Goal: Task Accomplishment & Management: Use online tool/utility

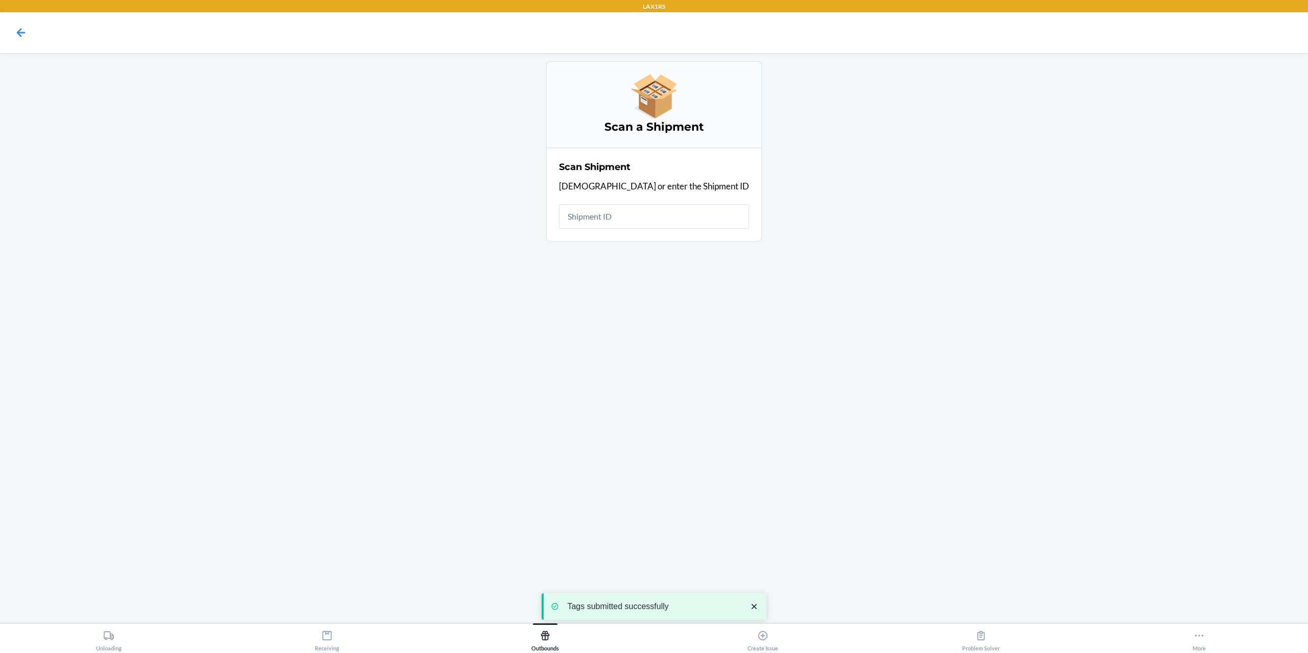
click at [649, 227] on input "text" at bounding box center [654, 216] width 190 height 25
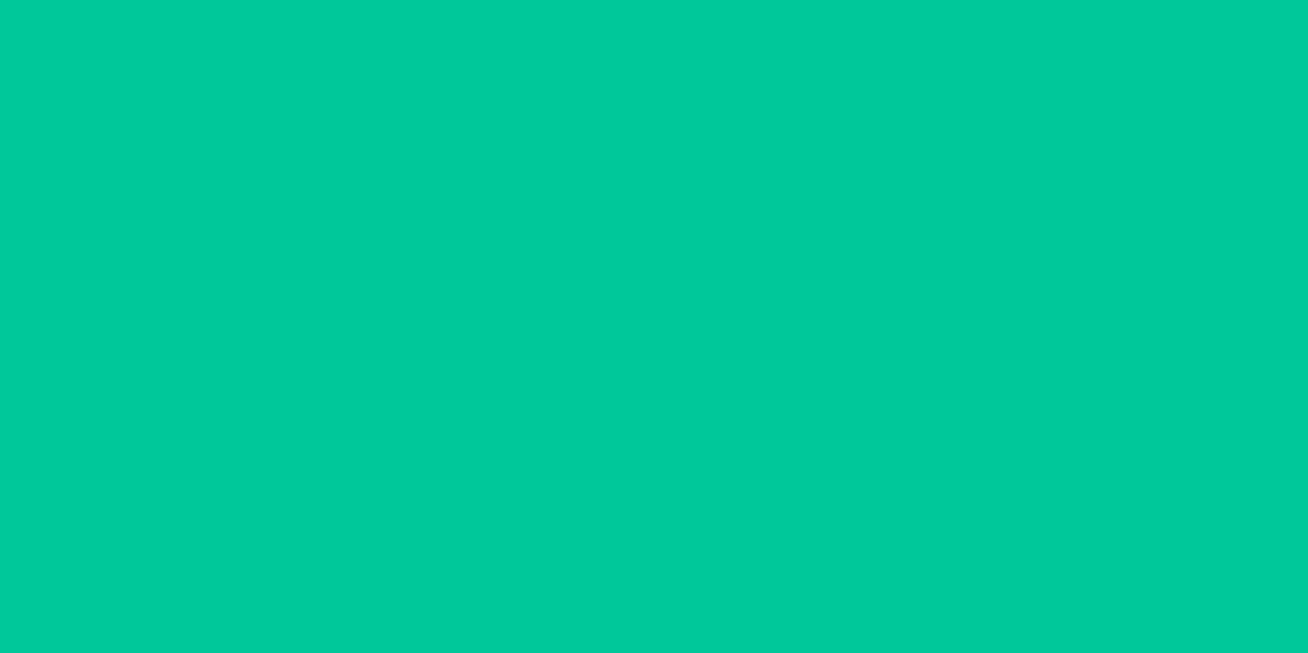
type input "09/22/2025"
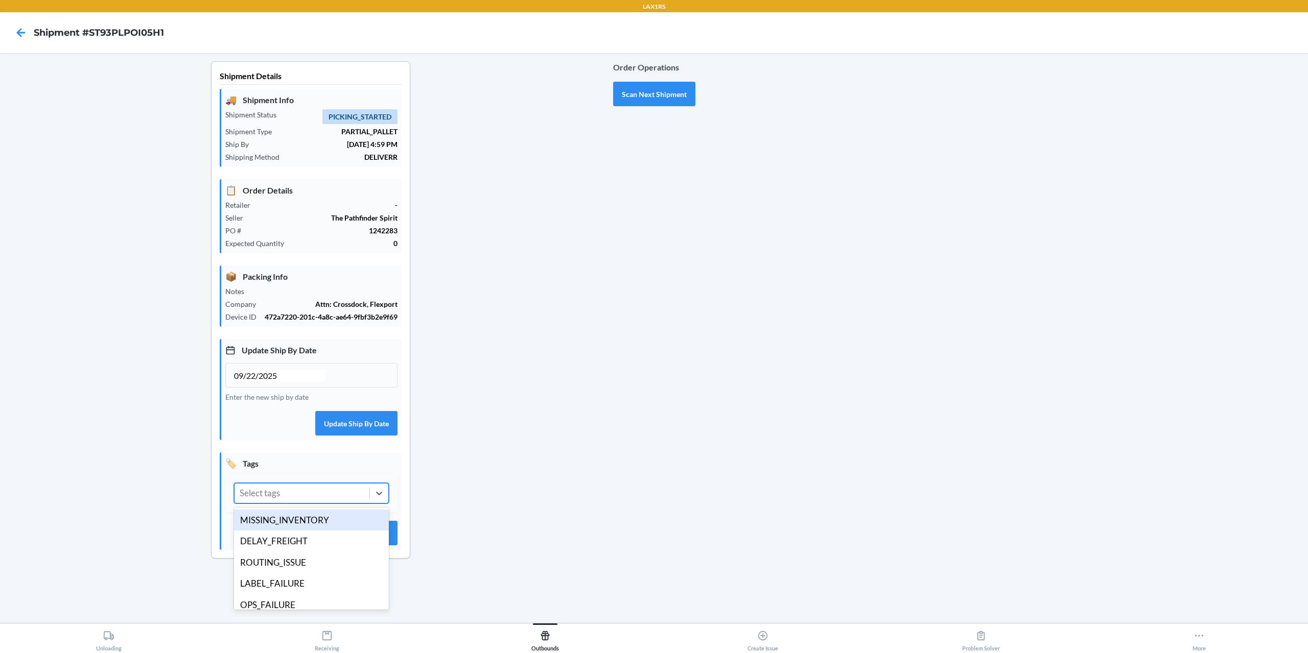
click at [307, 504] on div "option MISSING_INVENTORY focused, 1 of 14. 14 results available. Use Up and Dow…" at bounding box center [311, 494] width 172 height 38
click at [328, 595] on div "MERCHANT_EXTENDED_SLA" at bounding box center [311, 597] width 155 height 21
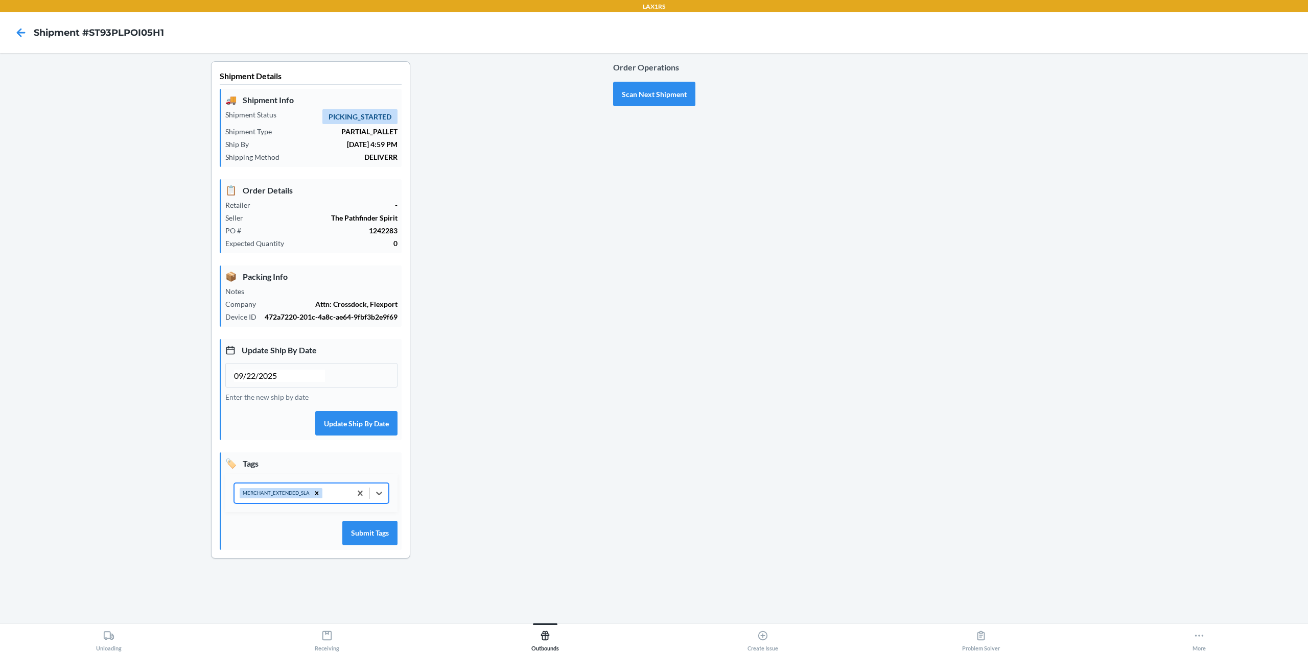
click at [331, 496] on div "MERCHANT_EXTENDED_SLA" at bounding box center [293, 493] width 116 height 19
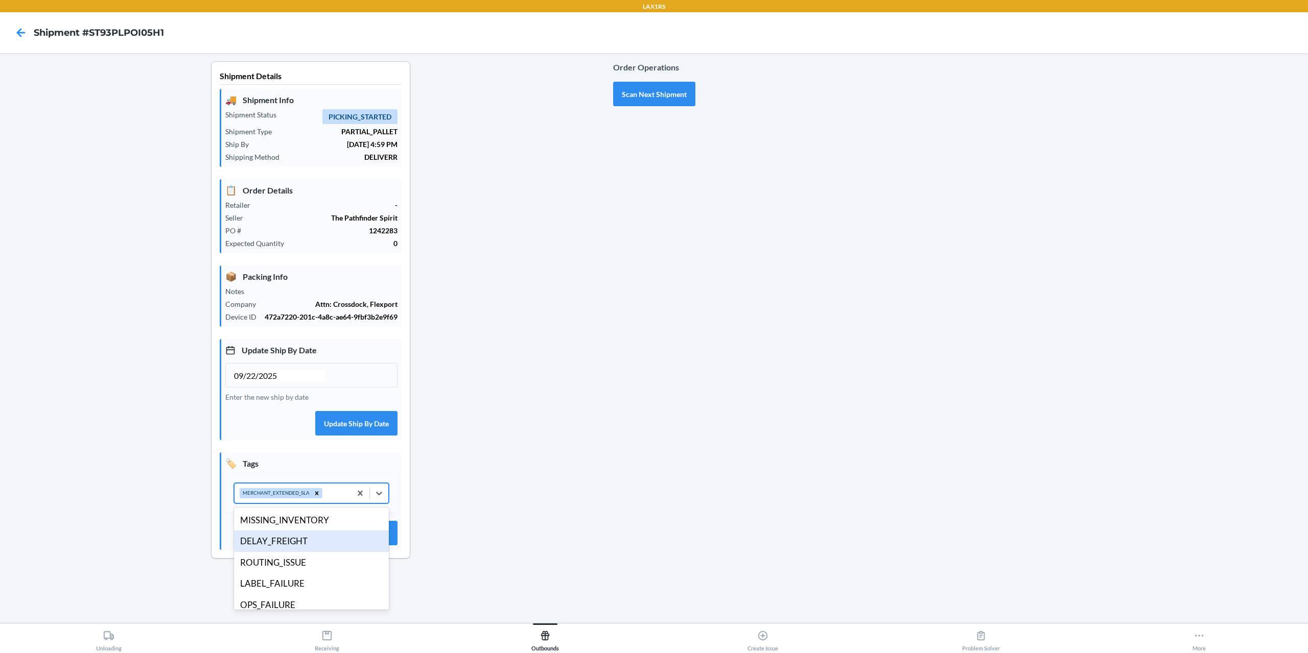
click at [311, 540] on div "DELAY_FREIGHT" at bounding box center [311, 541] width 155 height 21
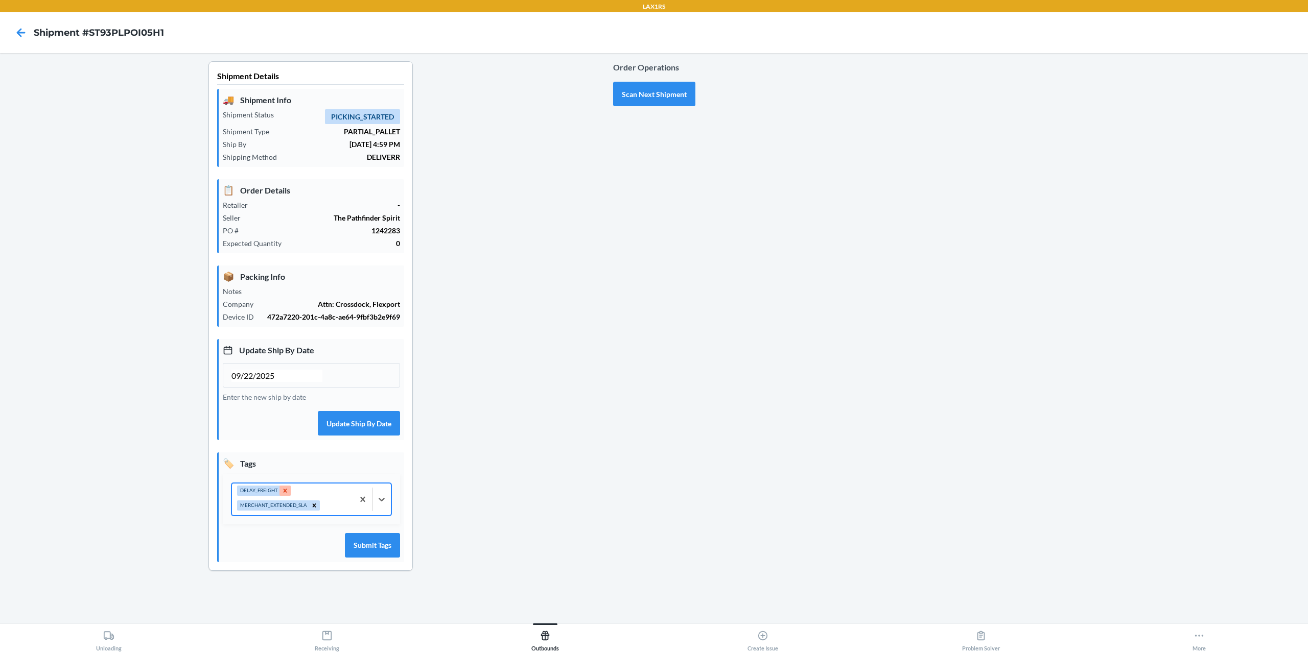
click at [286, 490] on icon at bounding box center [285, 491] width 4 height 4
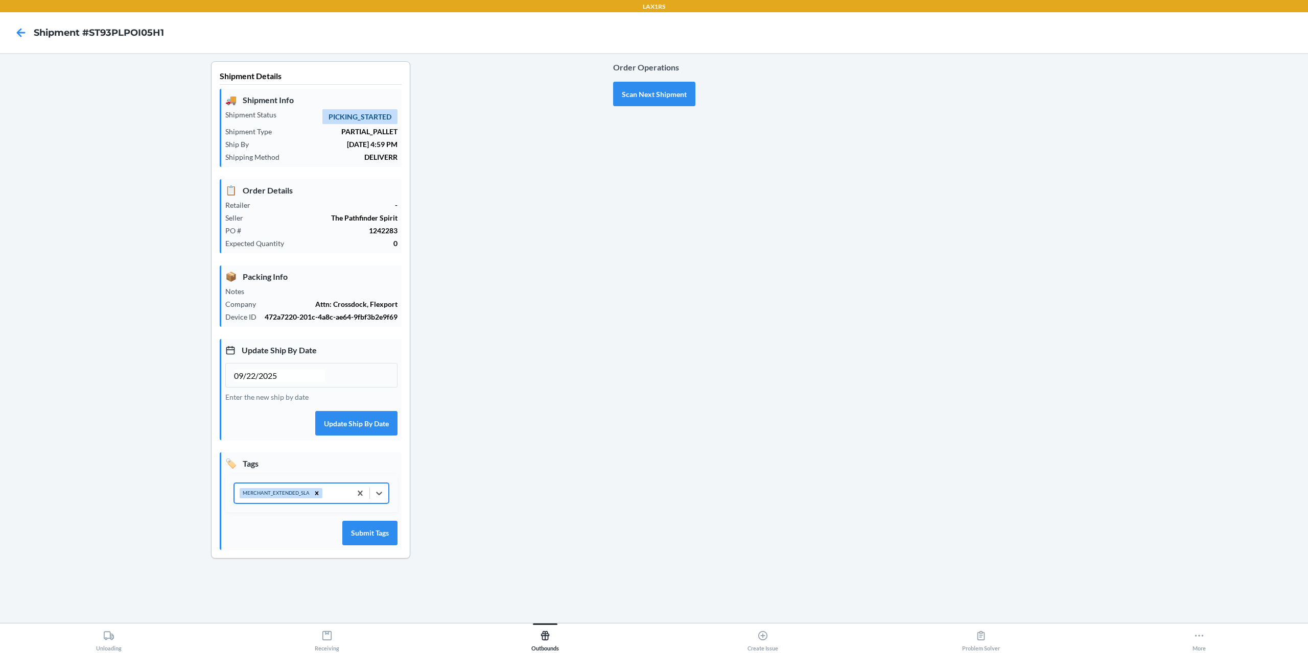
click at [339, 499] on div "MERCHANT_EXTENDED_SLA" at bounding box center [293, 493] width 116 height 19
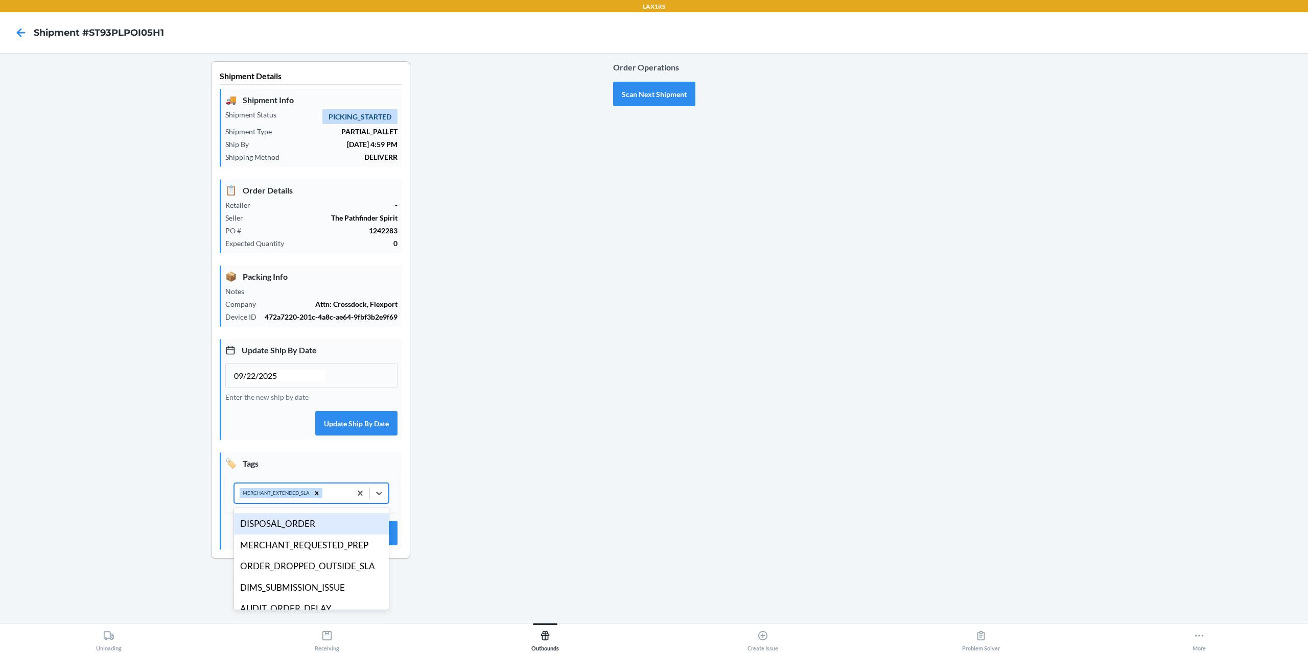
scroll to position [153, 0]
click at [312, 575] on div "DIMS_SUBMISSION_ISSUE" at bounding box center [311, 579] width 155 height 21
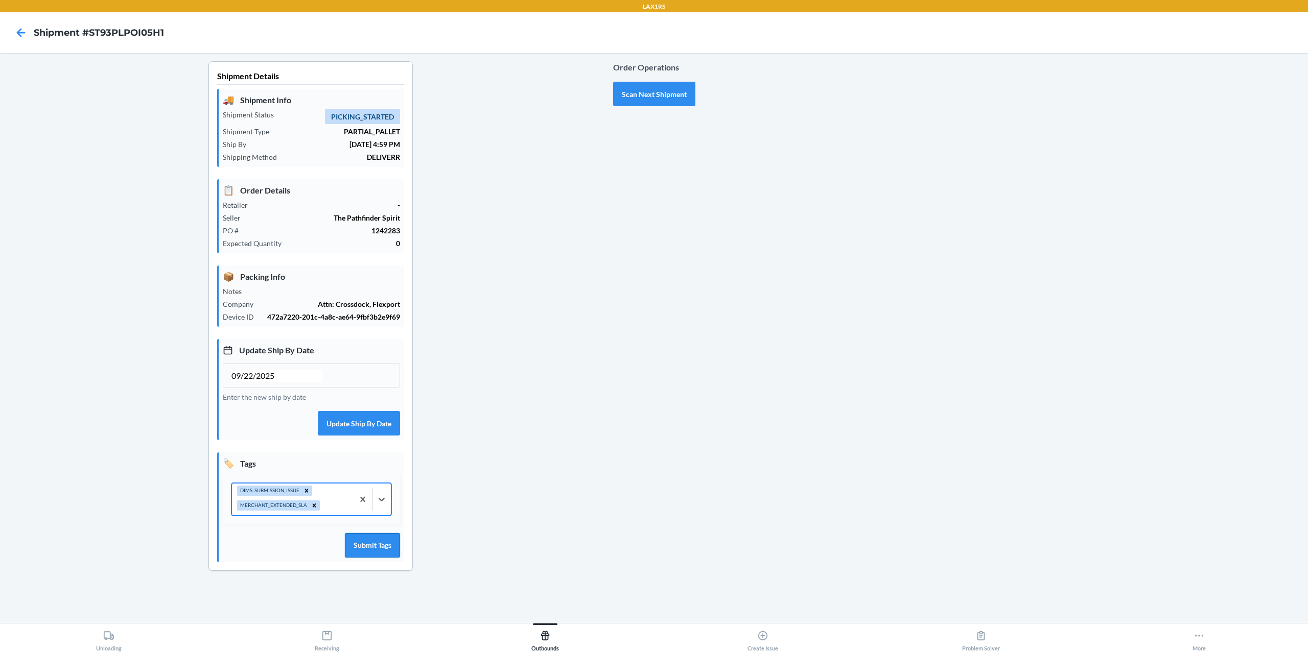
click at [362, 544] on button "Submit Tags" at bounding box center [372, 545] width 55 height 25
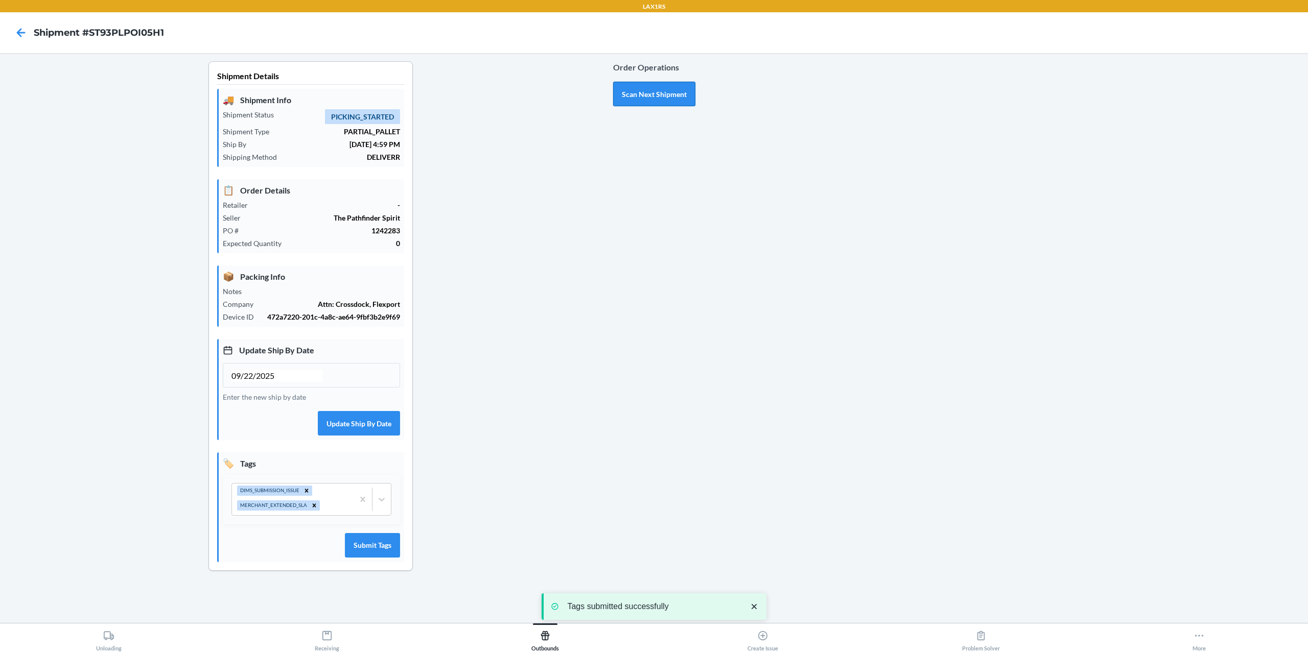
click at [642, 102] on button "Scan Next Shipment" at bounding box center [654, 94] width 82 height 25
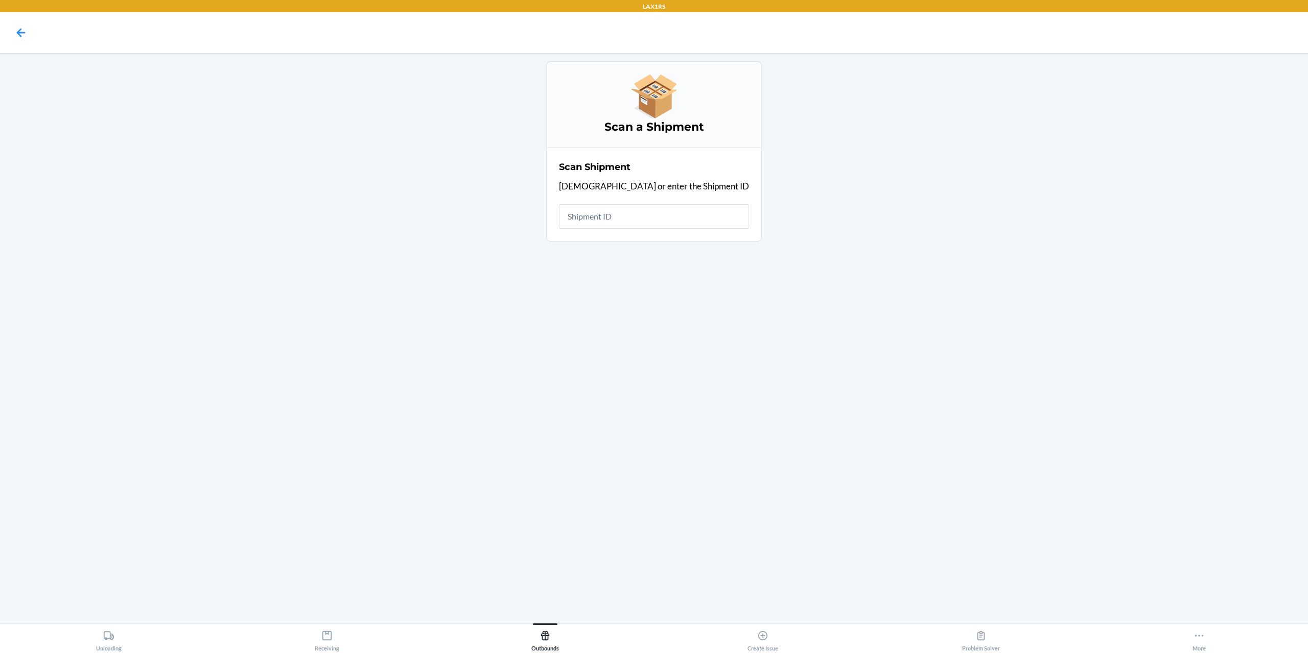
click at [640, 216] on input "text" at bounding box center [654, 216] width 190 height 25
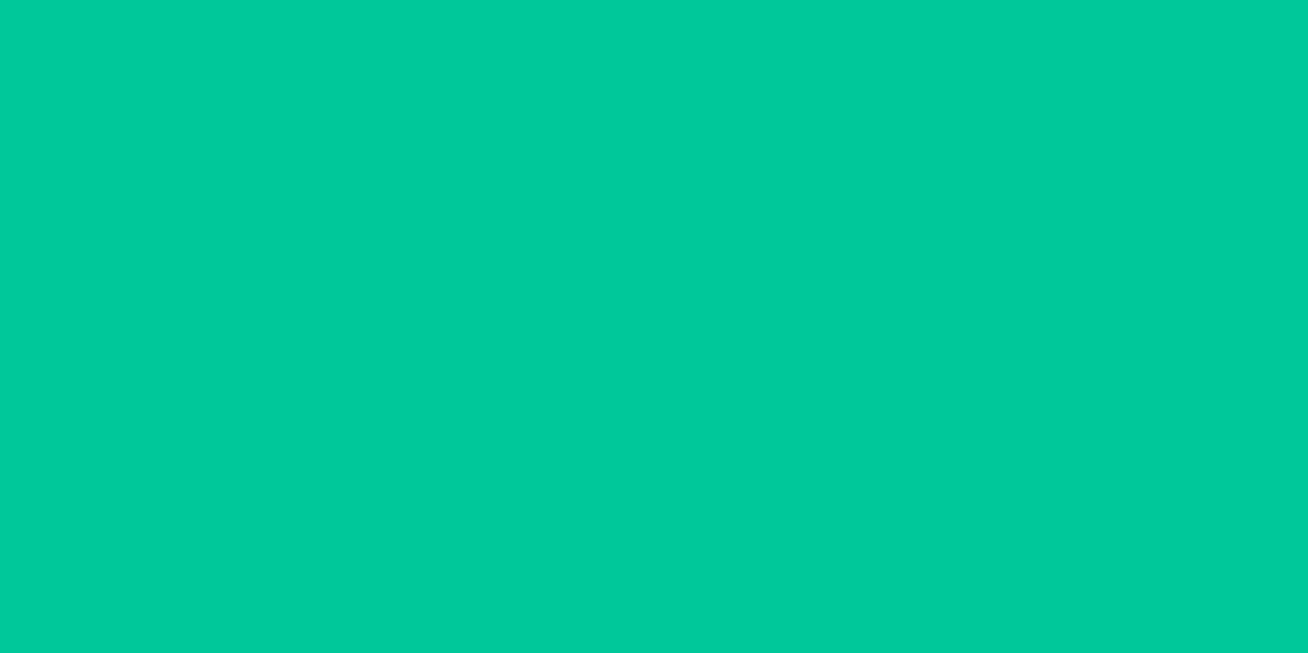
type input "09/22/2025"
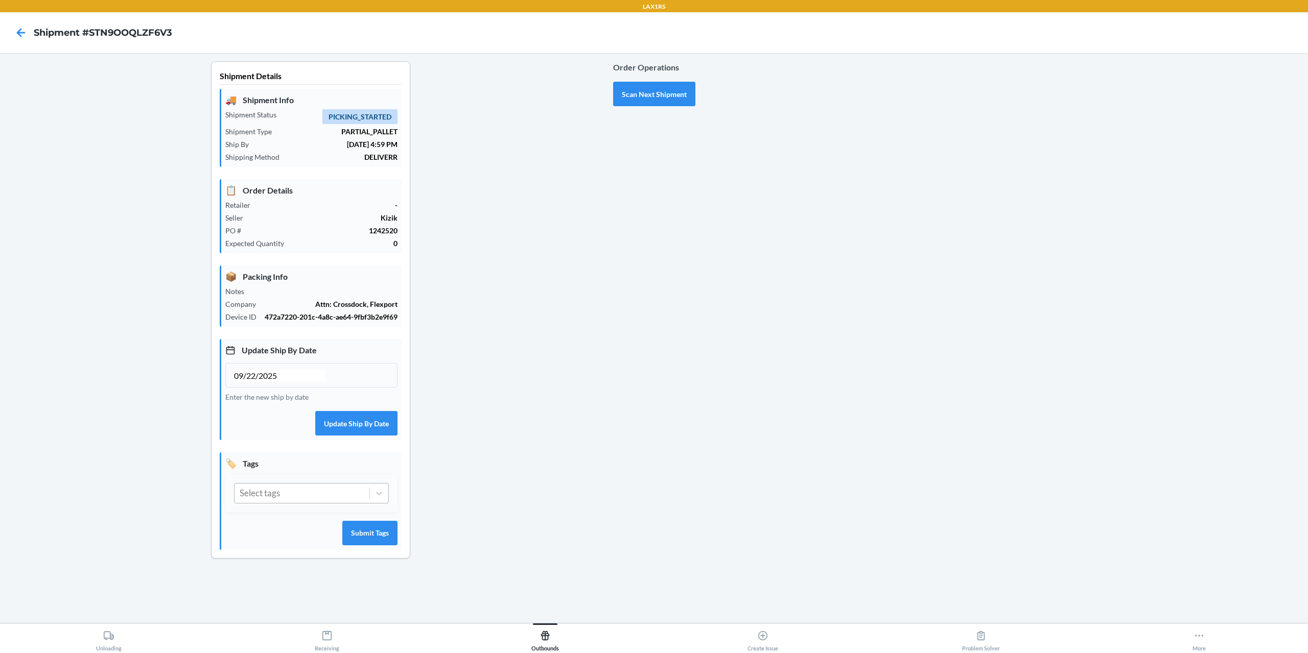
click at [295, 491] on div "Select tags" at bounding box center [302, 493] width 135 height 19
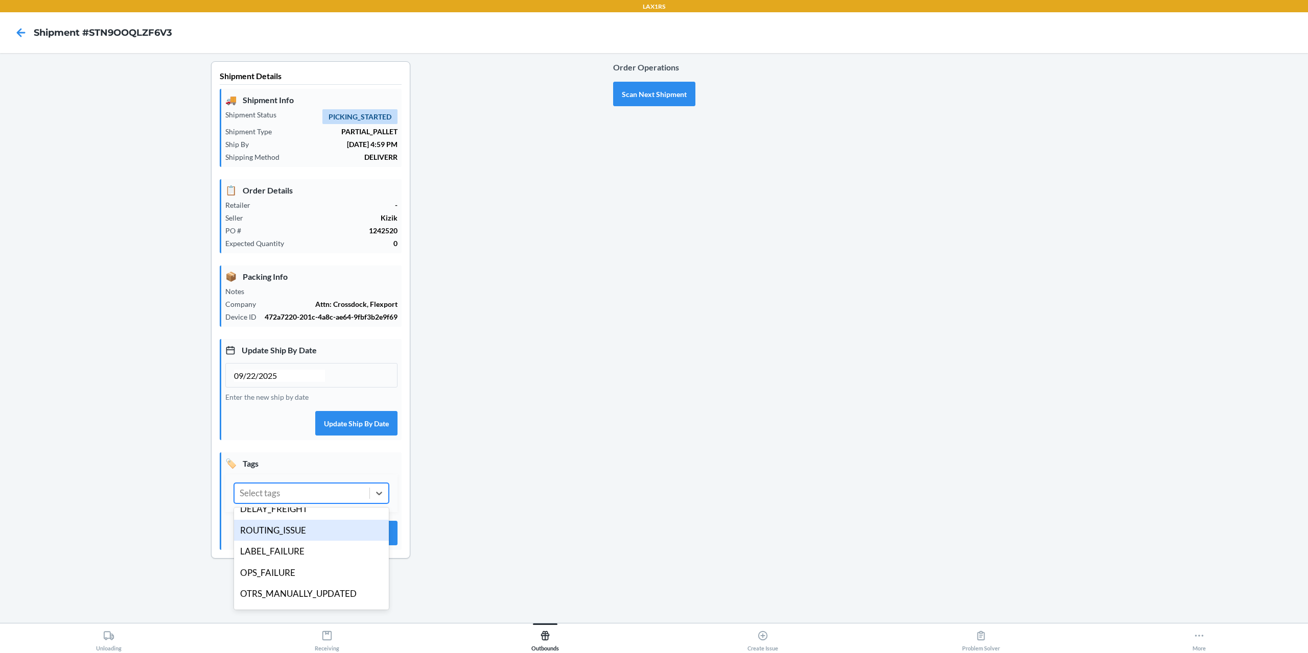
scroll to position [199, 0]
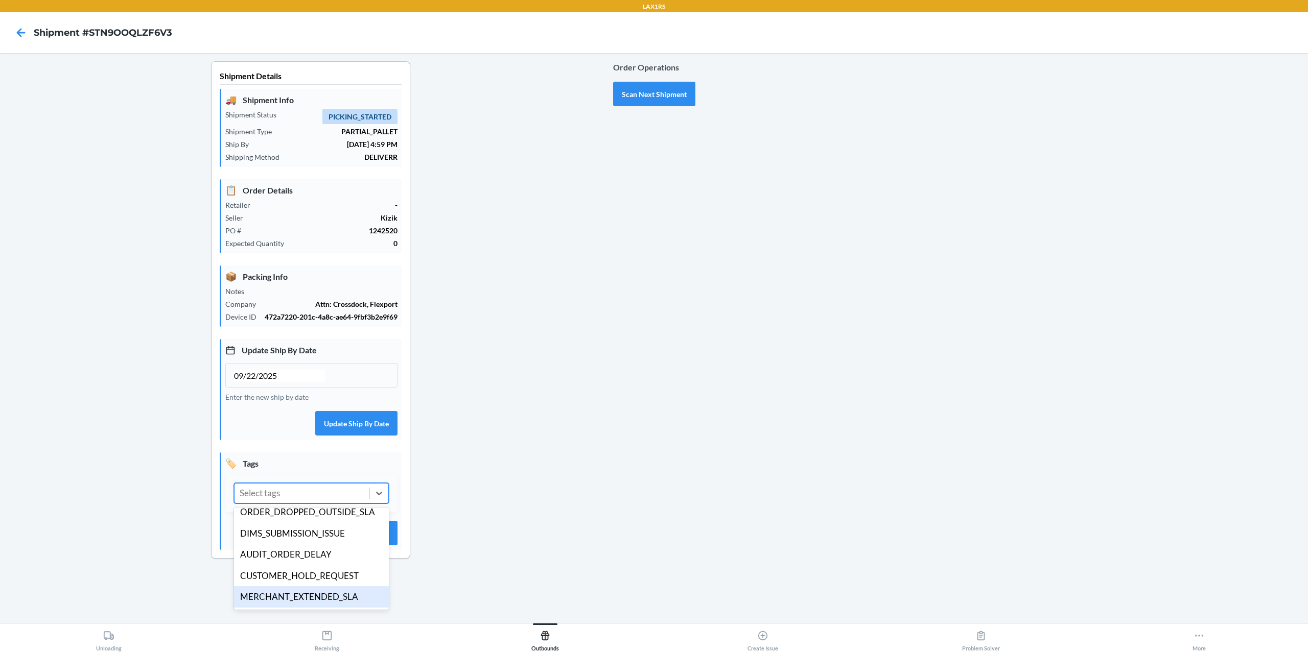
click at [332, 600] on div "MERCHANT_EXTENDED_SLA" at bounding box center [311, 597] width 155 height 21
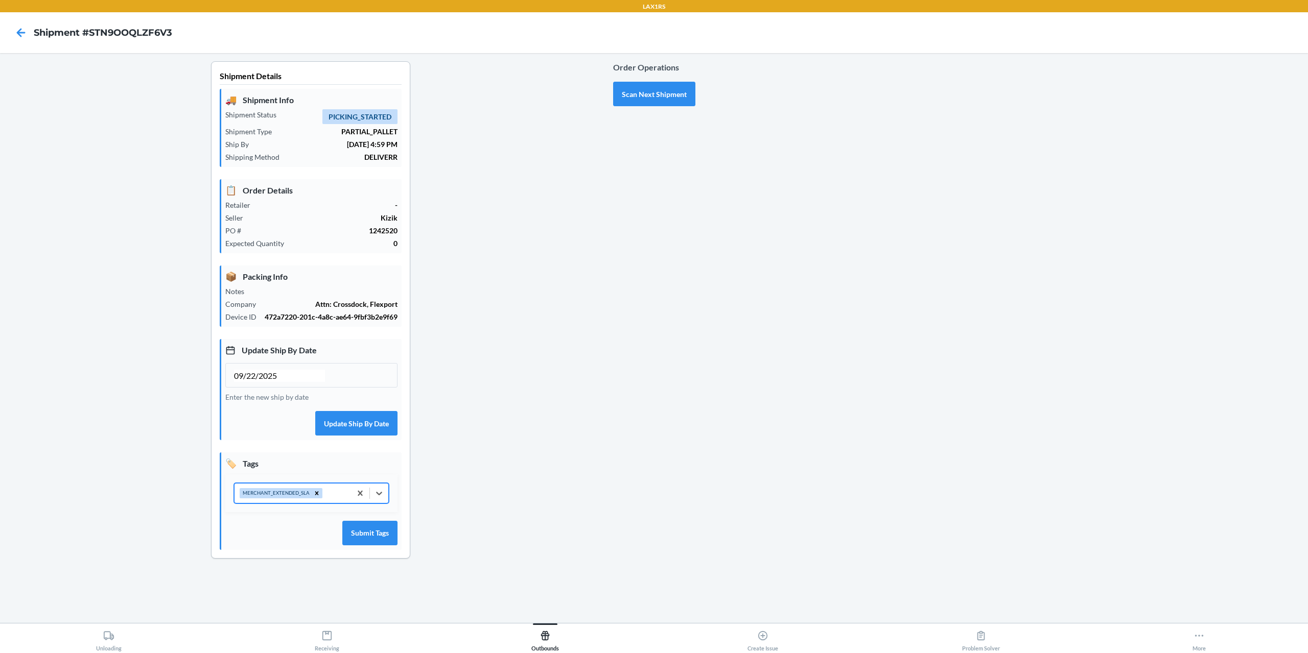
click at [325, 492] on div "MERCHANT_EXTENDED_SLA" at bounding box center [293, 493] width 116 height 19
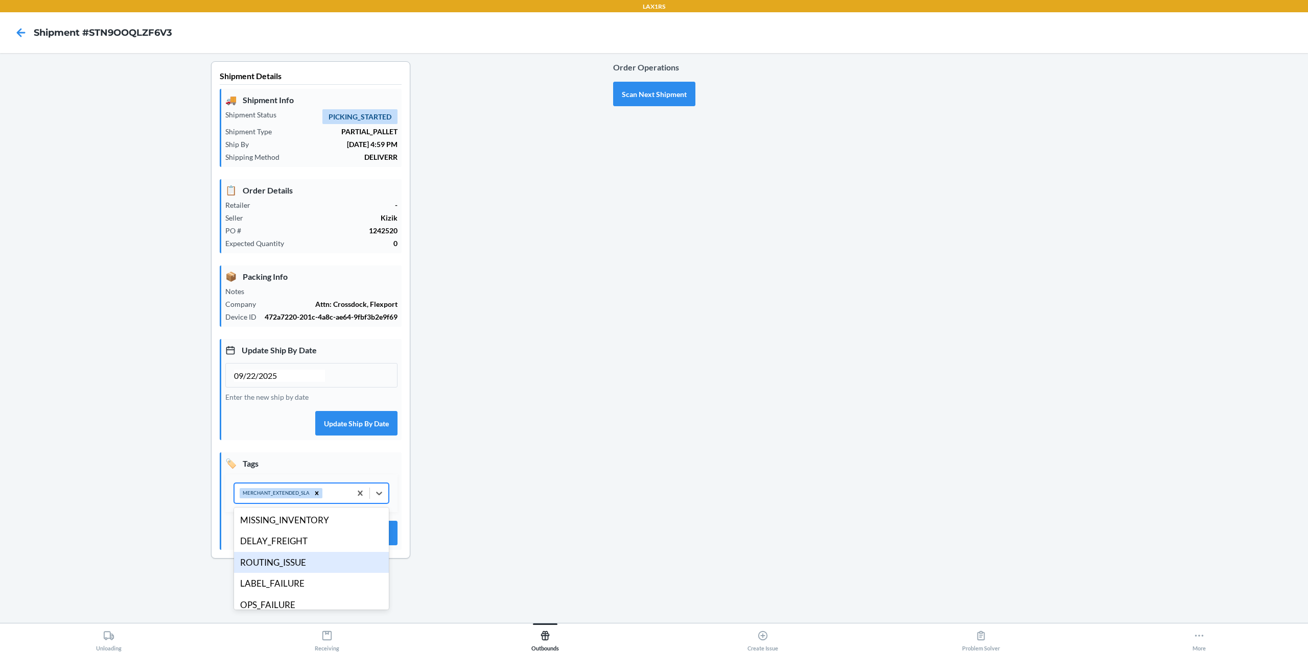
click at [302, 566] on div "ROUTING_ISSUE" at bounding box center [311, 562] width 155 height 21
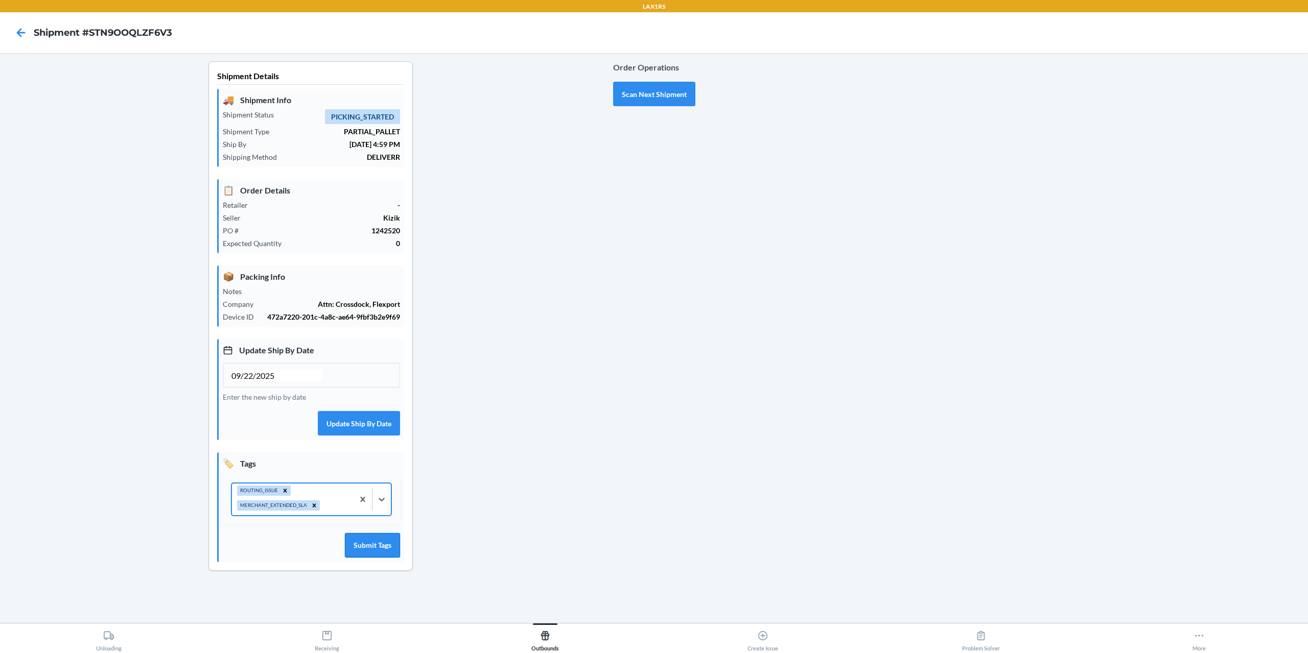
click at [384, 555] on button "Submit Tags" at bounding box center [372, 545] width 55 height 25
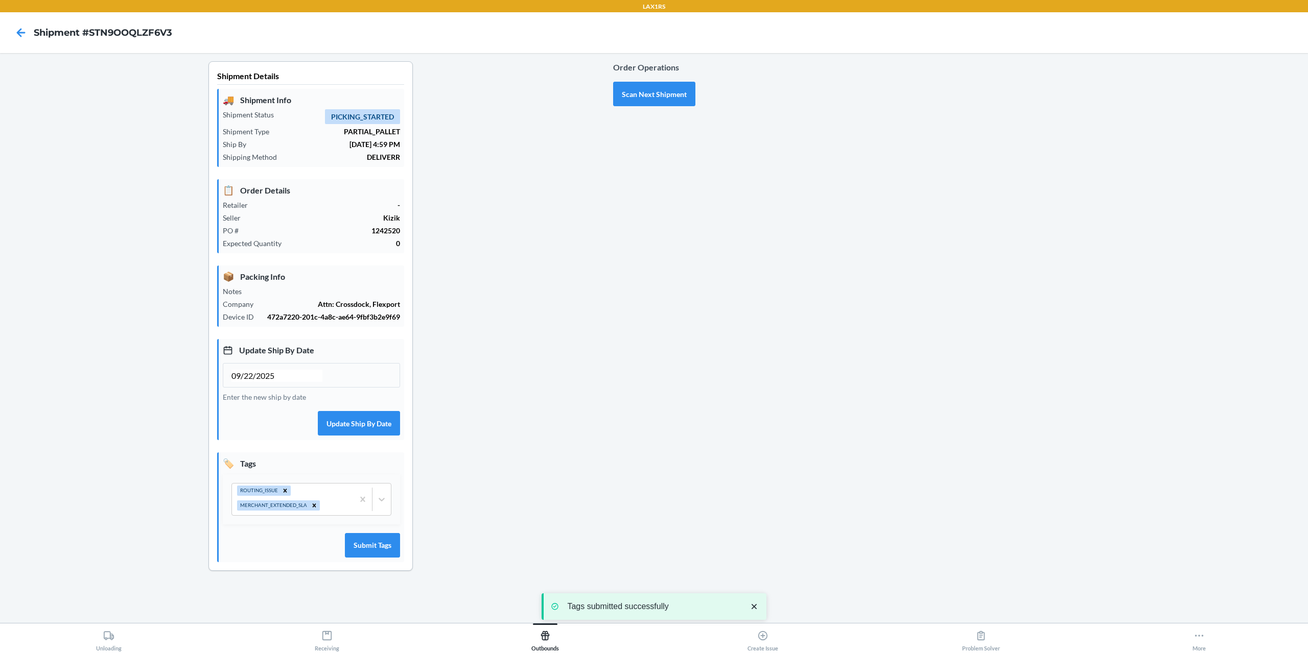
click at [652, 81] on div "Order Operations Scan Next Shipment" at bounding box center [654, 83] width 82 height 53
click at [648, 101] on button "Scan Next Shipment" at bounding box center [654, 94] width 82 height 25
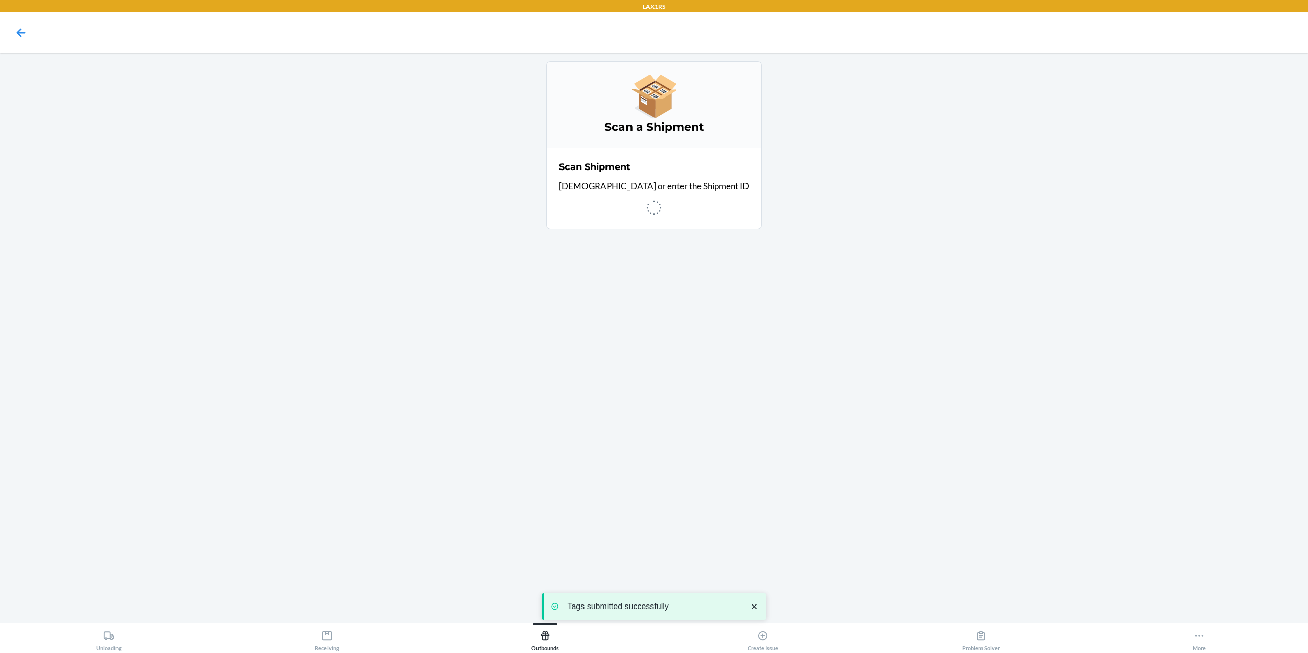
click at [754, 605] on icon "close toast" at bounding box center [754, 607] width 10 height 10
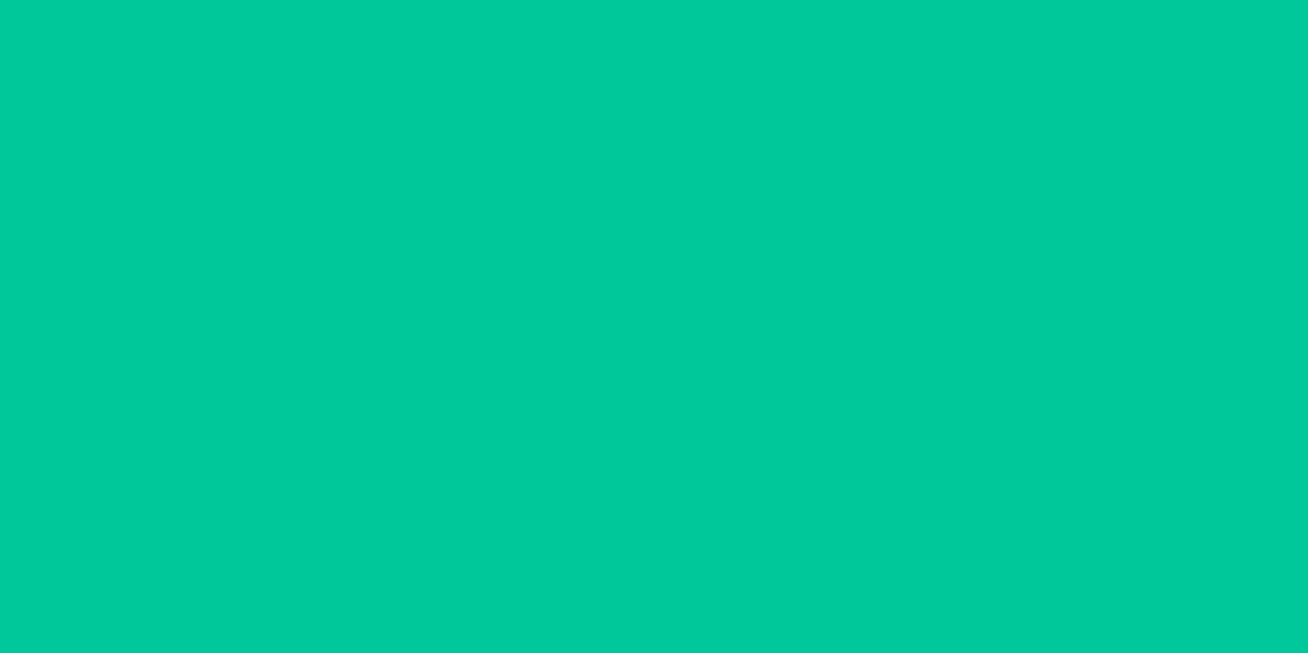
type input "09/22/2025"
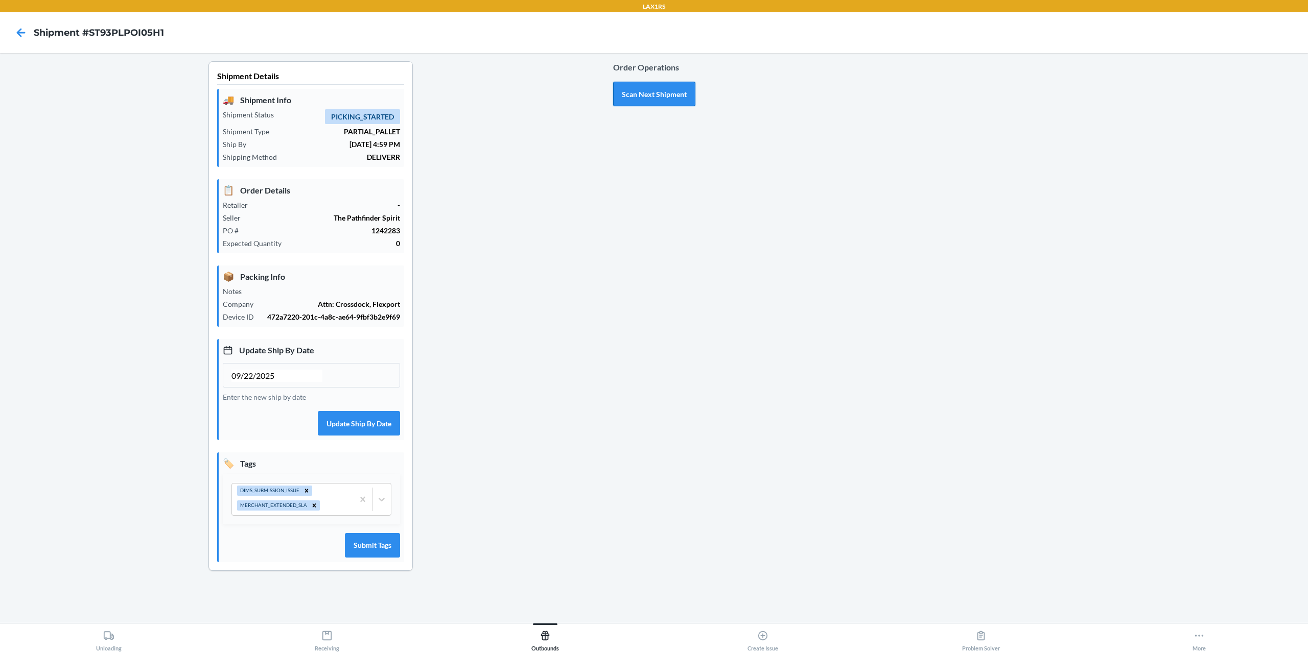
click at [655, 87] on button "Scan Next Shipment" at bounding box center [654, 94] width 82 height 25
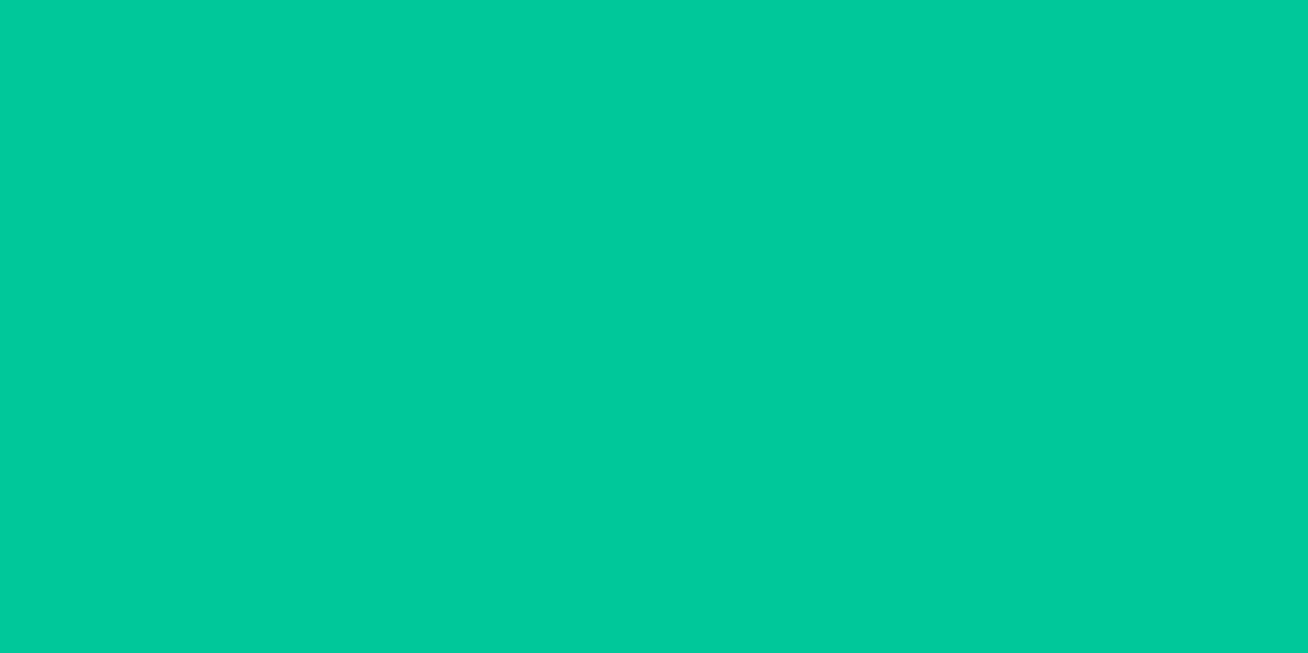
type input "09/22/2025"
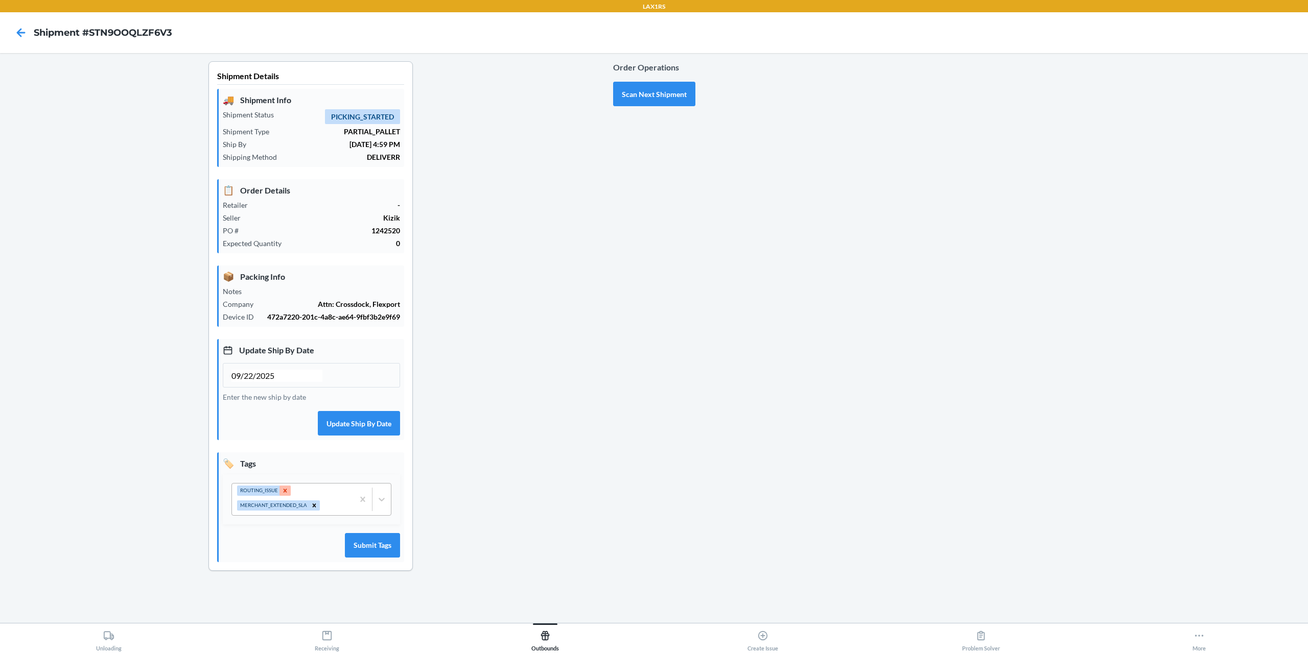
click at [283, 489] on icon at bounding box center [285, 490] width 7 height 7
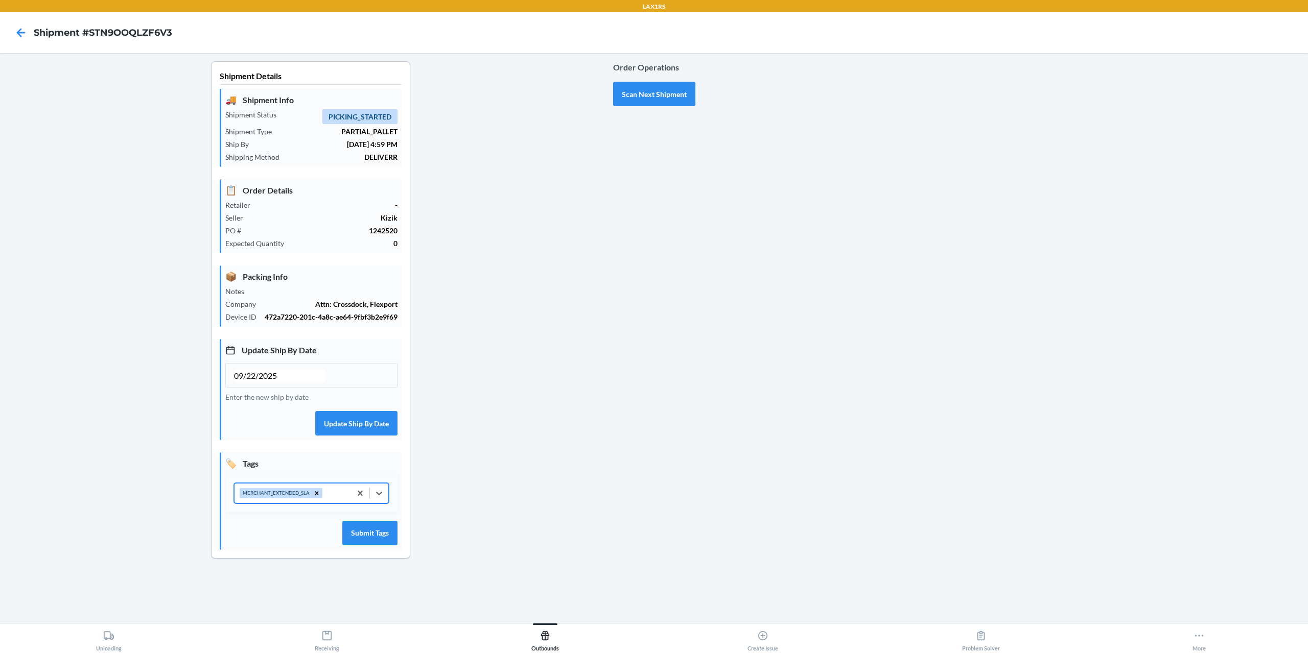
click at [337, 498] on div "MERCHANT_EXTENDED_SLA" at bounding box center [293, 493] width 116 height 19
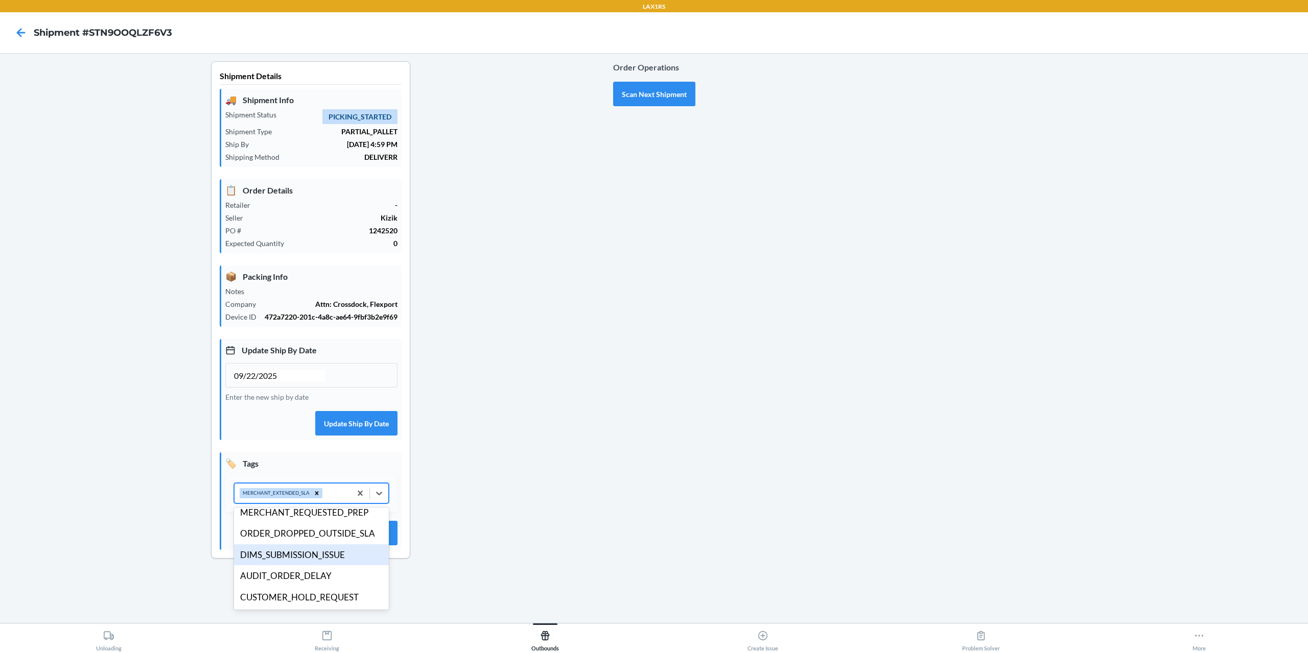
scroll to position [177, 0]
click at [297, 554] on div "DIMS_SUBMISSION_ISSUE" at bounding box center [311, 555] width 155 height 21
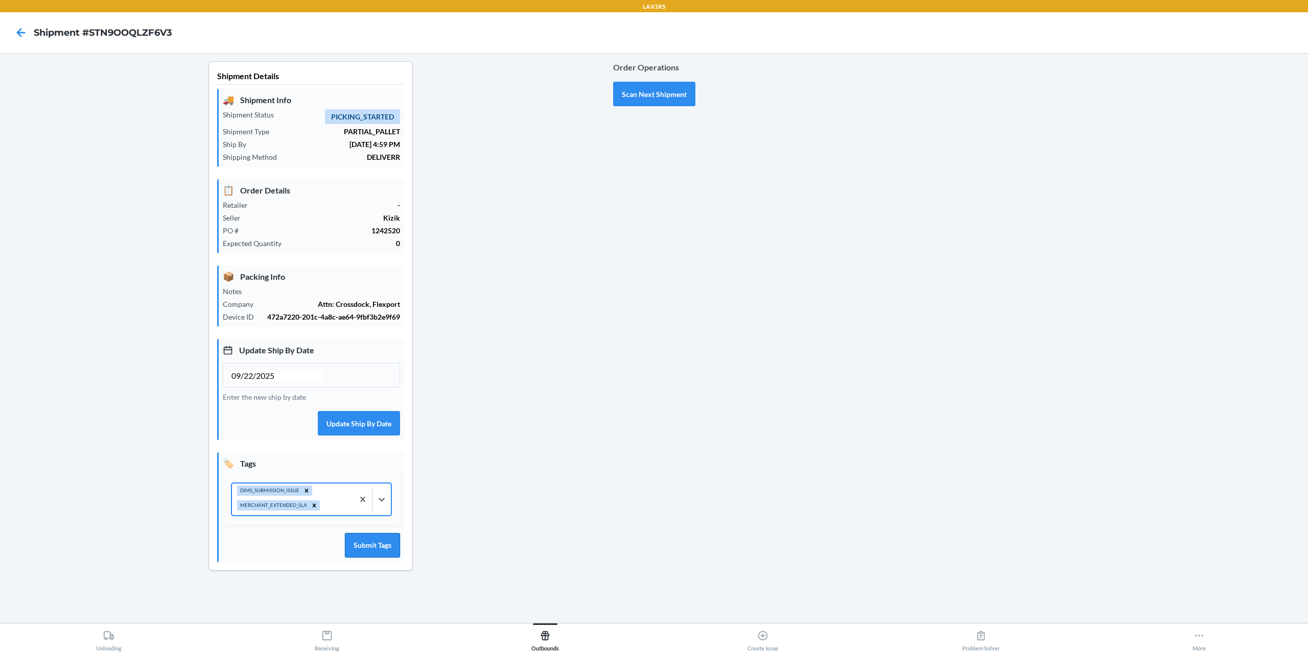
click at [376, 548] on button "Submit Tags" at bounding box center [372, 545] width 55 height 25
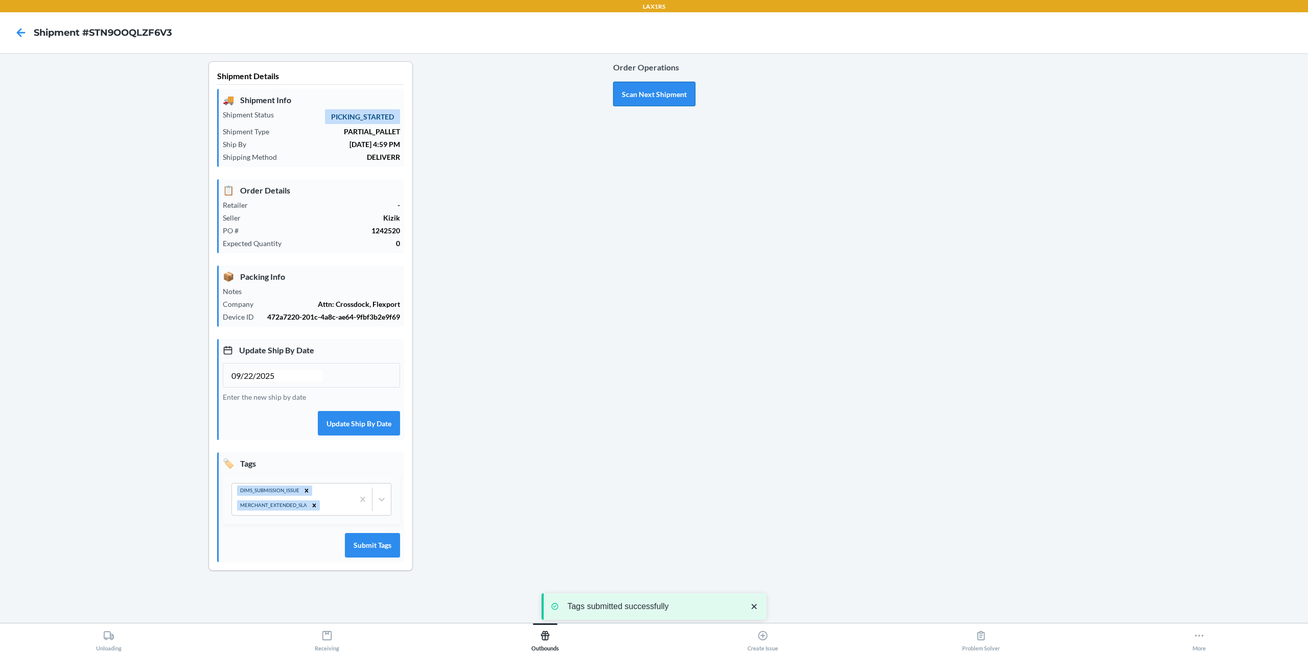
click at [641, 92] on button "Scan Next Shipment" at bounding box center [654, 94] width 82 height 25
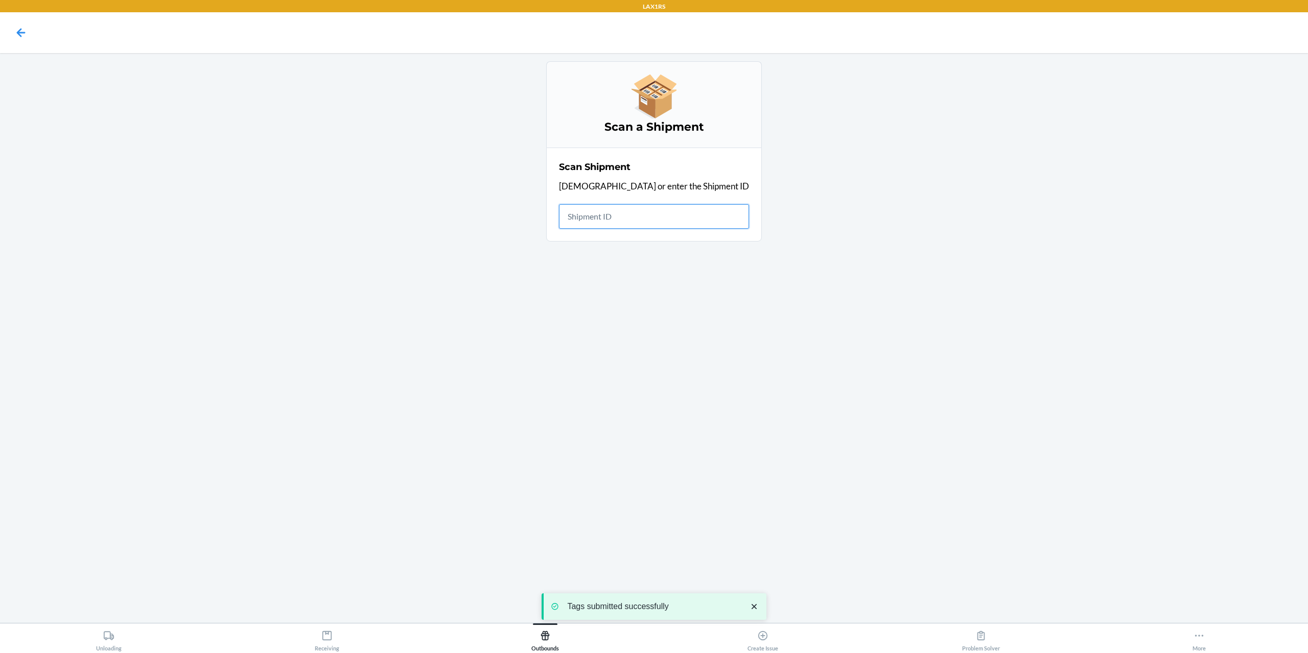
click at [684, 205] on input "text" at bounding box center [654, 216] width 190 height 25
click at [754, 608] on icon "close toast" at bounding box center [754, 607] width 10 height 10
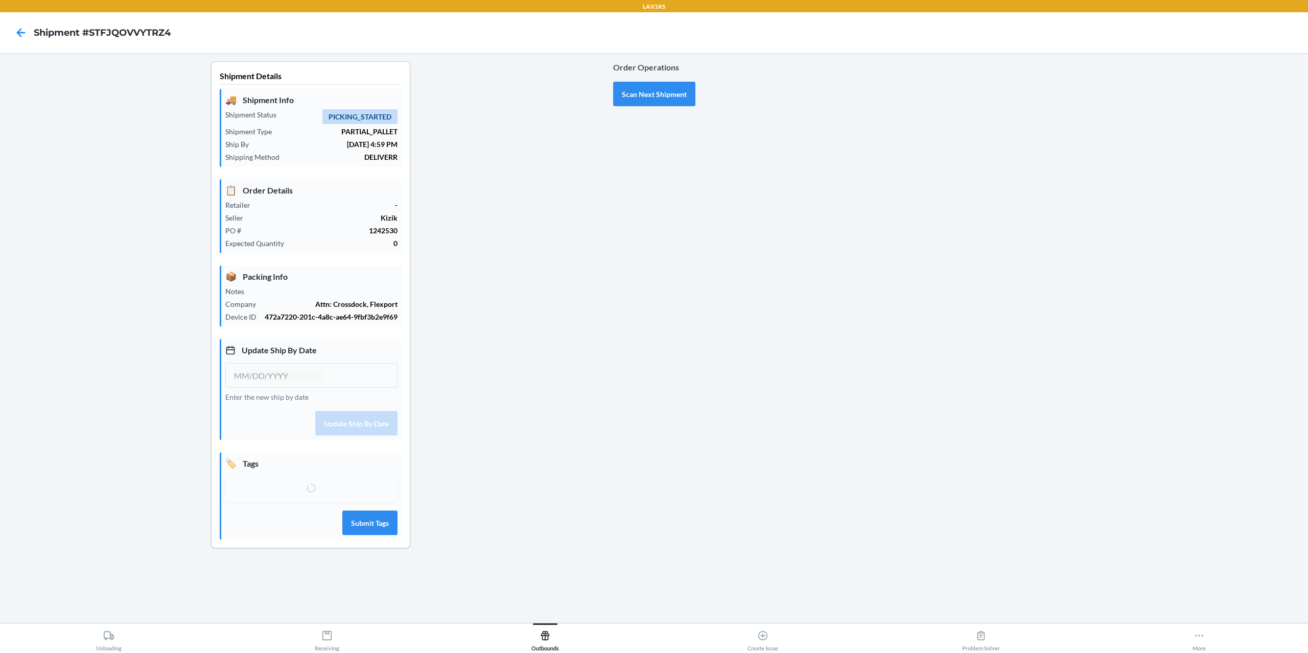
type input "09/22/2025"
click at [303, 498] on div "Select tags" at bounding box center [302, 493] width 135 height 19
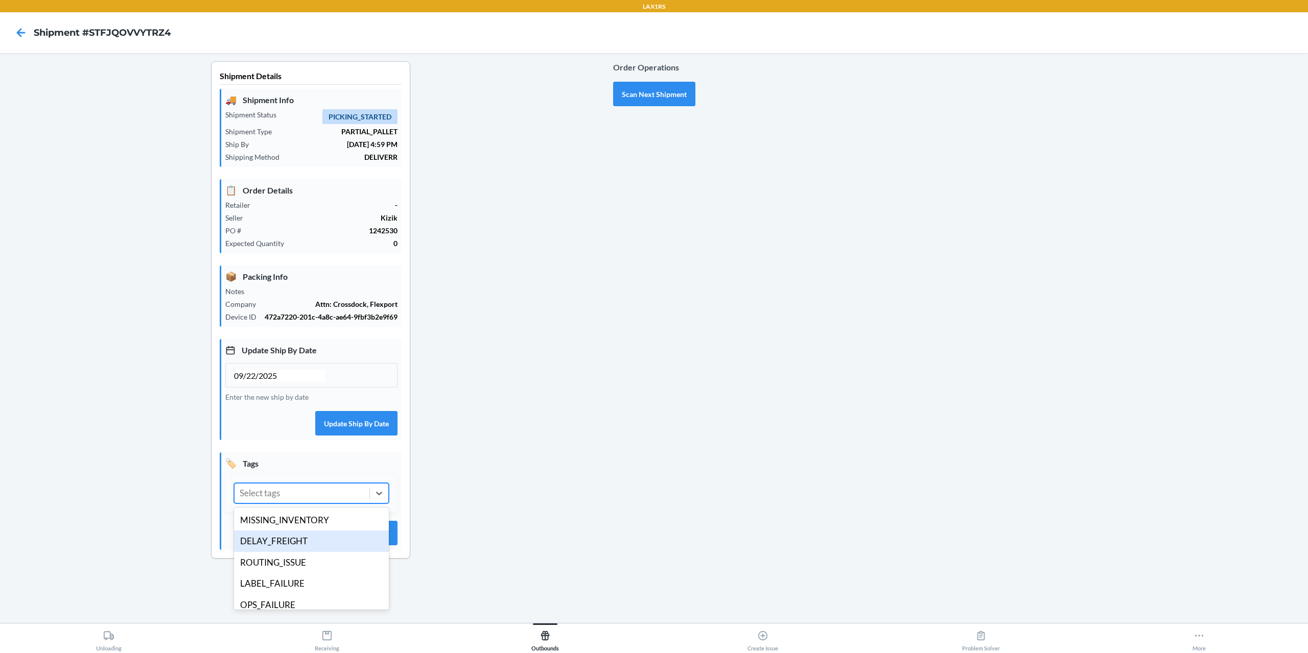
scroll to position [199, 0]
click at [300, 536] on div "DIMS_SUBMISSION_ISSUE" at bounding box center [311, 533] width 155 height 21
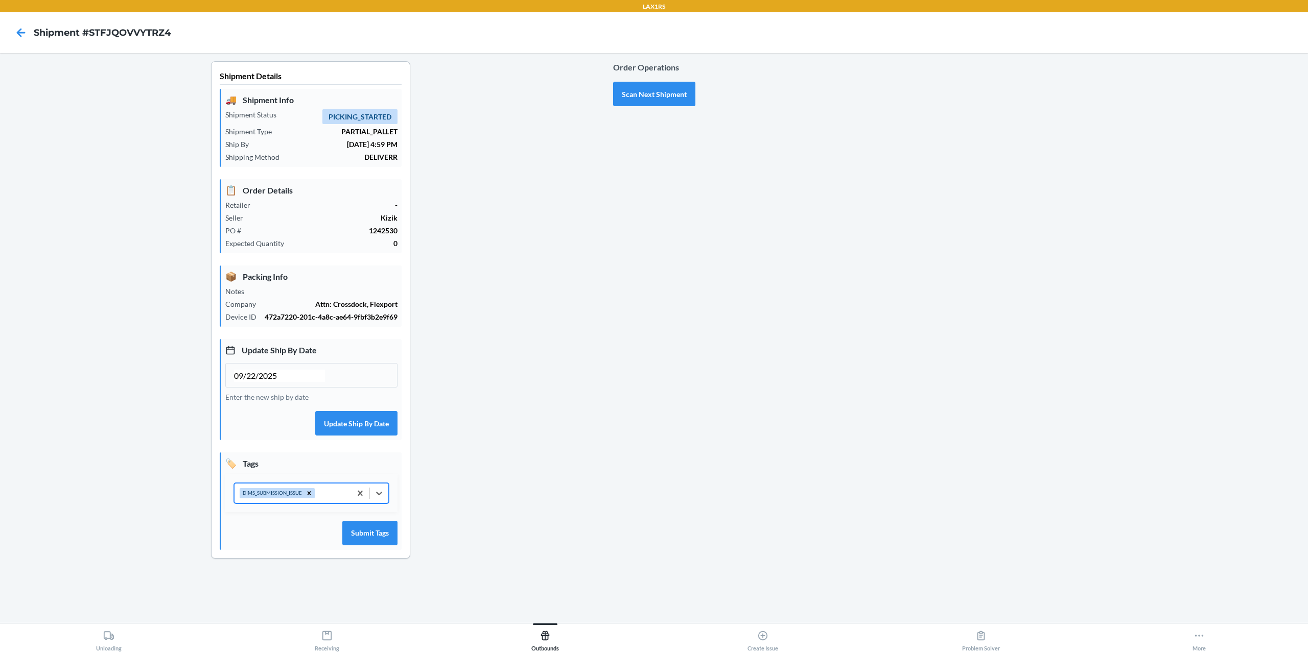
click at [326, 490] on div "DIMS_SUBMISSION_ISSUE" at bounding box center [293, 493] width 116 height 19
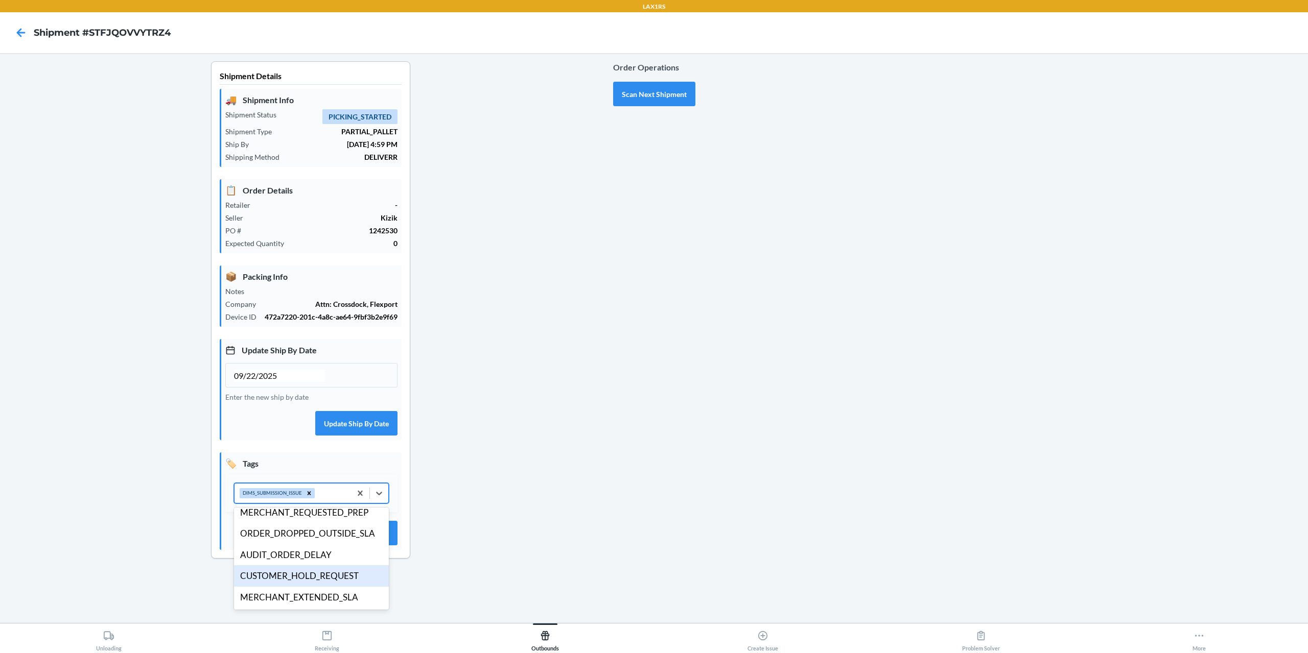
scroll to position [178, 0]
click at [296, 599] on div "MERCHANT_EXTENDED_SLA" at bounding box center [311, 597] width 155 height 21
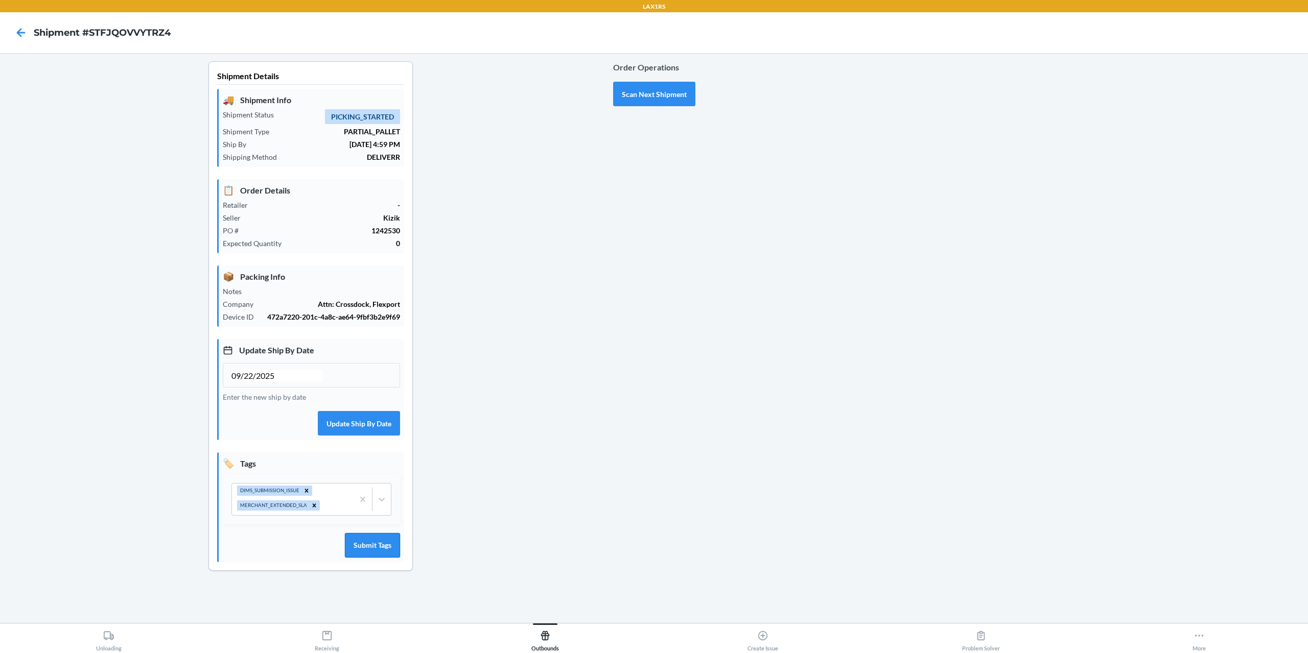
click at [369, 536] on button "Submit Tags" at bounding box center [372, 545] width 55 height 25
click at [637, 89] on button "Scan Next Shipment" at bounding box center [654, 94] width 82 height 25
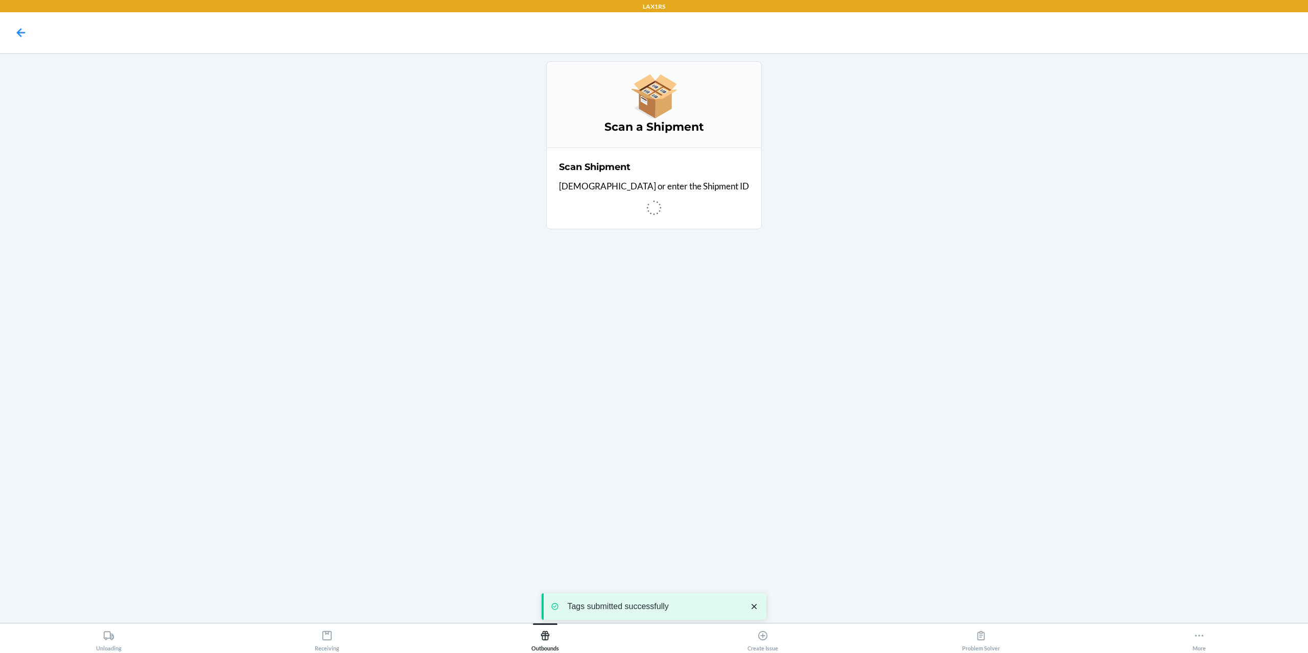
click at [753, 608] on icon "close toast" at bounding box center [754, 606] width 5 height 5
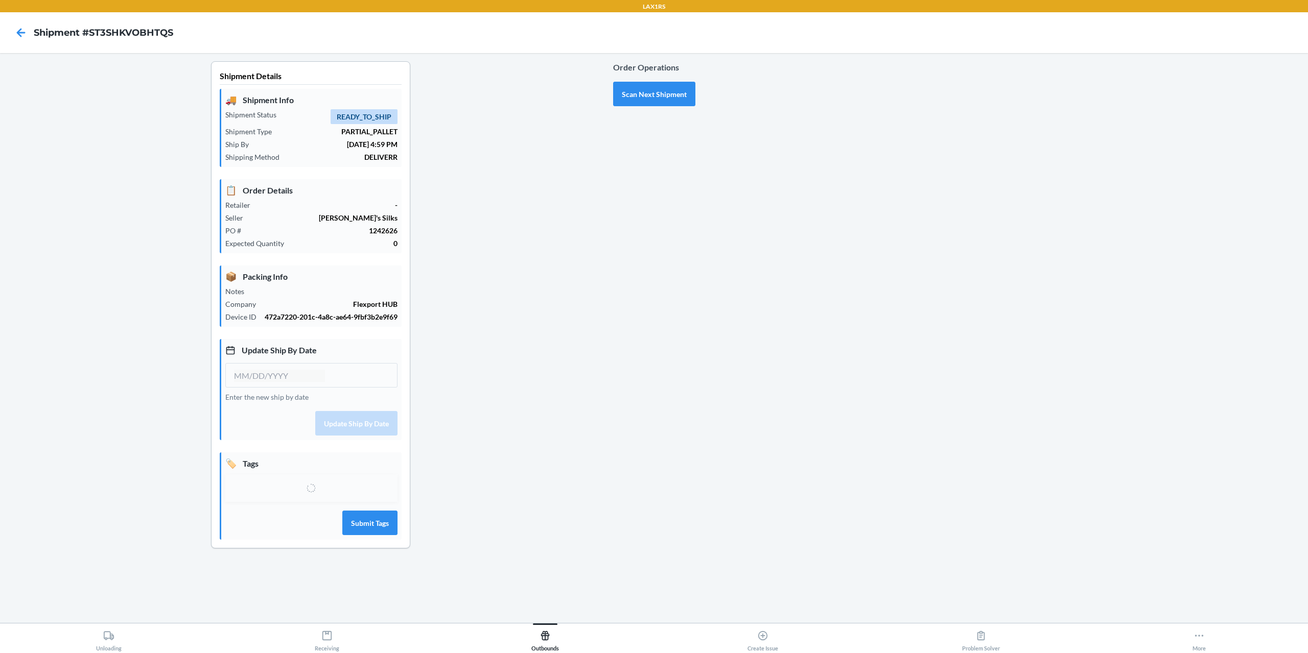
click at [311, 487] on icon at bounding box center [311, 488] width 12 height 12
type input "09/22/2025"
click at [325, 485] on div "Select tags" at bounding box center [302, 493] width 135 height 19
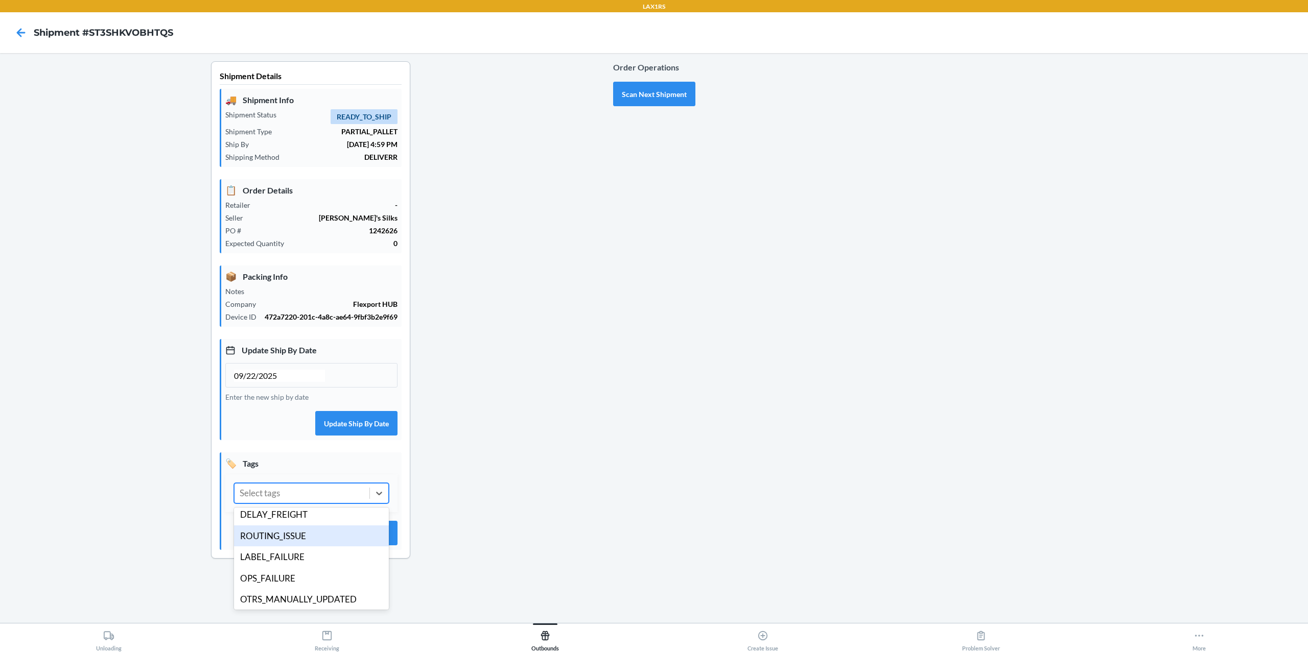
scroll to position [199, 0]
click at [294, 533] on div "DIMS_SUBMISSION_ISSUE" at bounding box center [311, 533] width 155 height 21
click at [320, 494] on div "DIMS_SUBMISSION_ISSUE" at bounding box center [293, 493] width 116 height 19
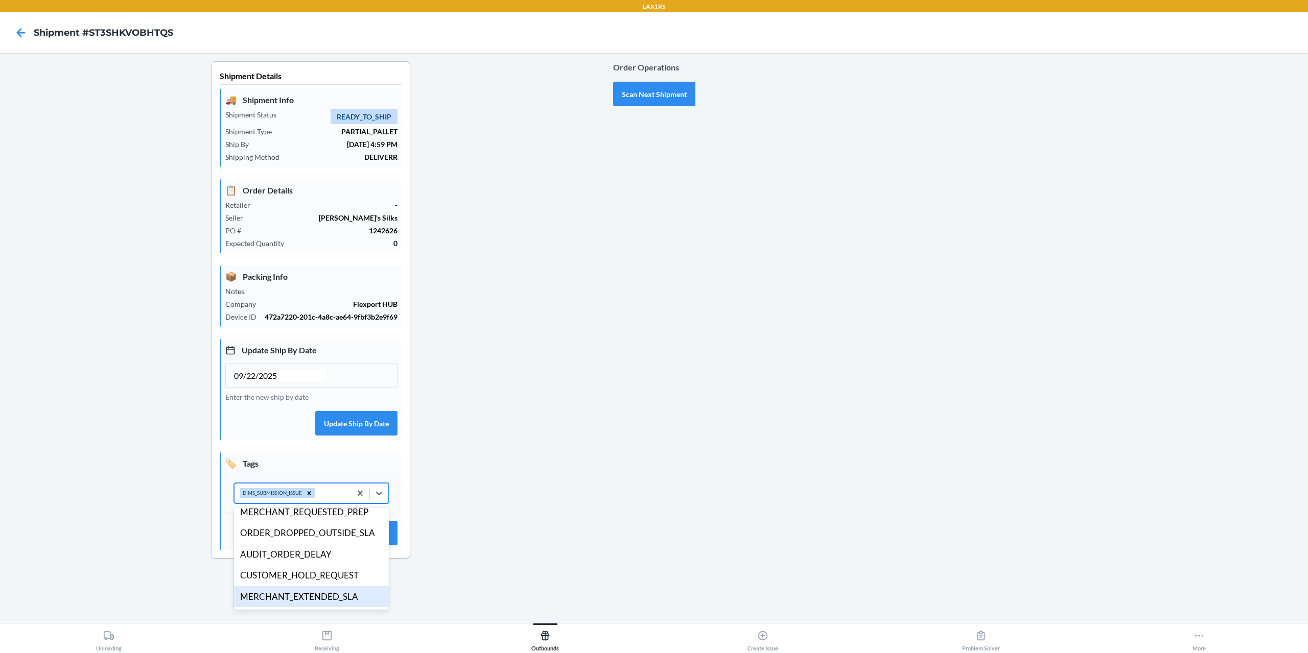
click at [304, 593] on div "MERCHANT_EXTENDED_SLA" at bounding box center [311, 597] width 155 height 21
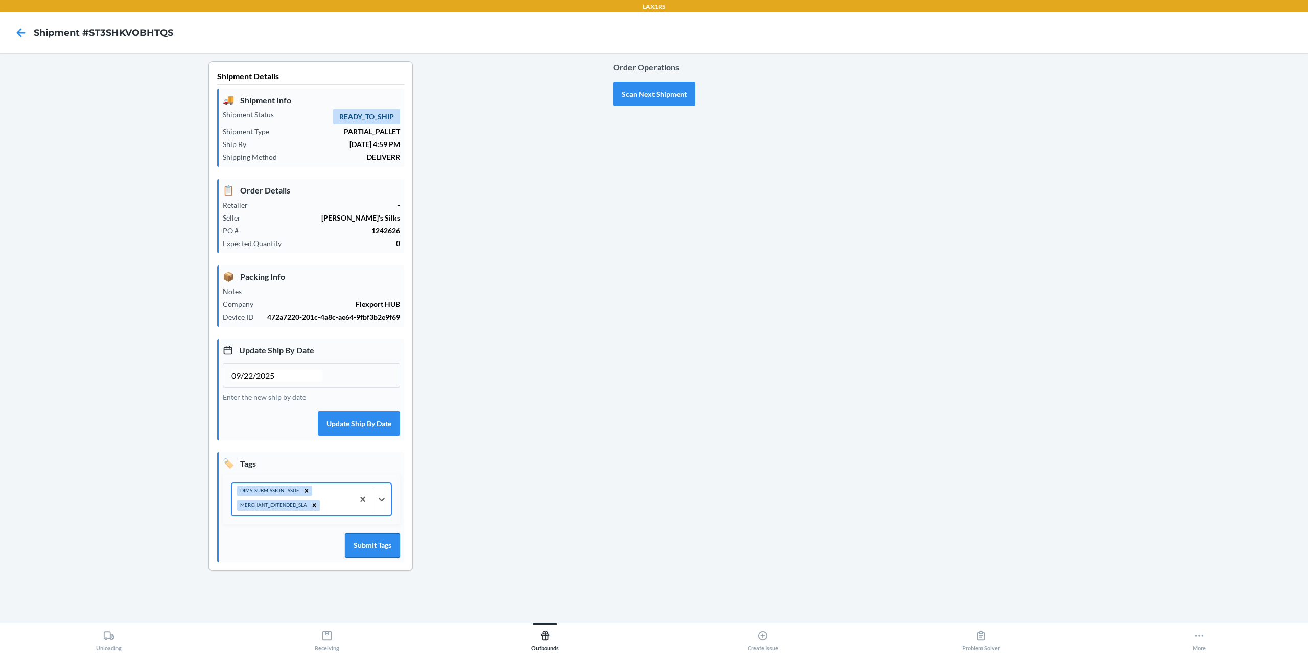
click at [379, 553] on button "Submit Tags" at bounding box center [372, 545] width 55 height 25
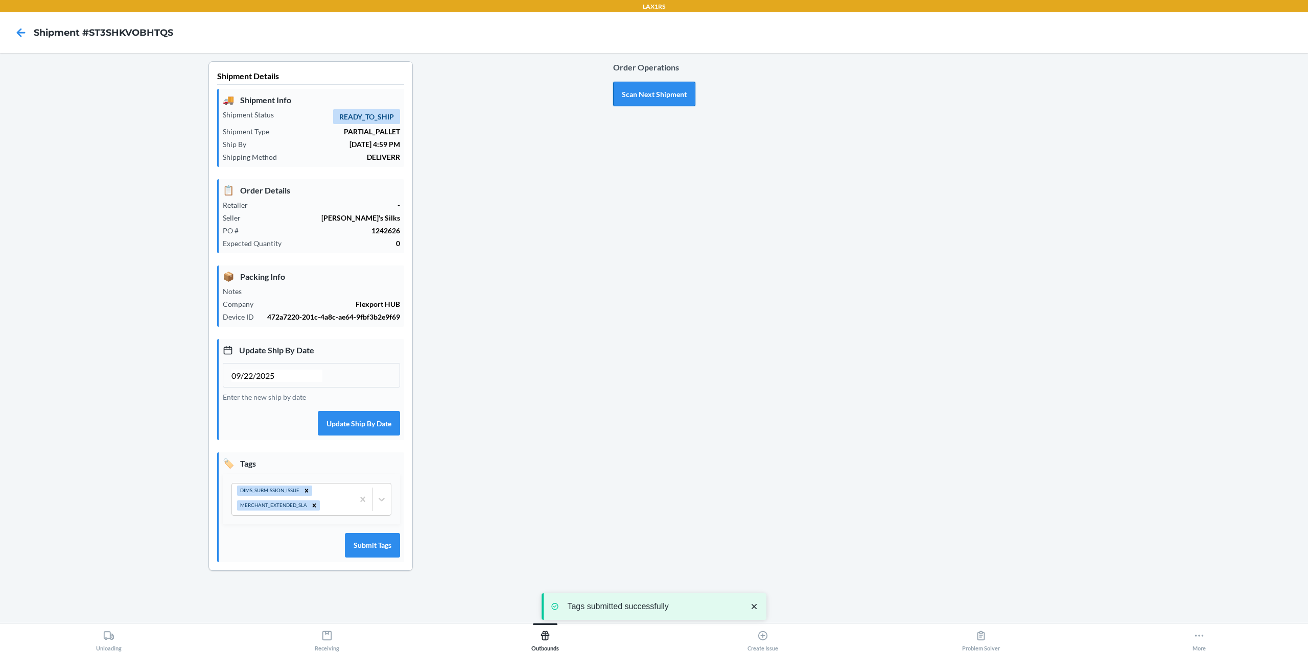
click at [675, 98] on button "Scan Next Shipment" at bounding box center [654, 94] width 82 height 25
